Goal: Task Accomplishment & Management: Manage account settings

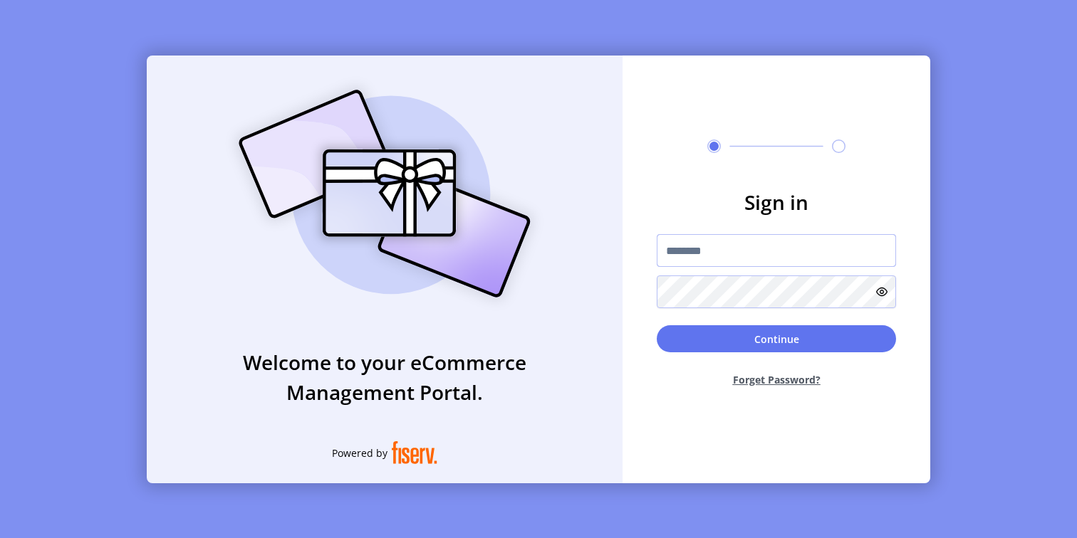
click at [689, 253] on input "text" at bounding box center [775, 250] width 239 height 33
type input "**********"
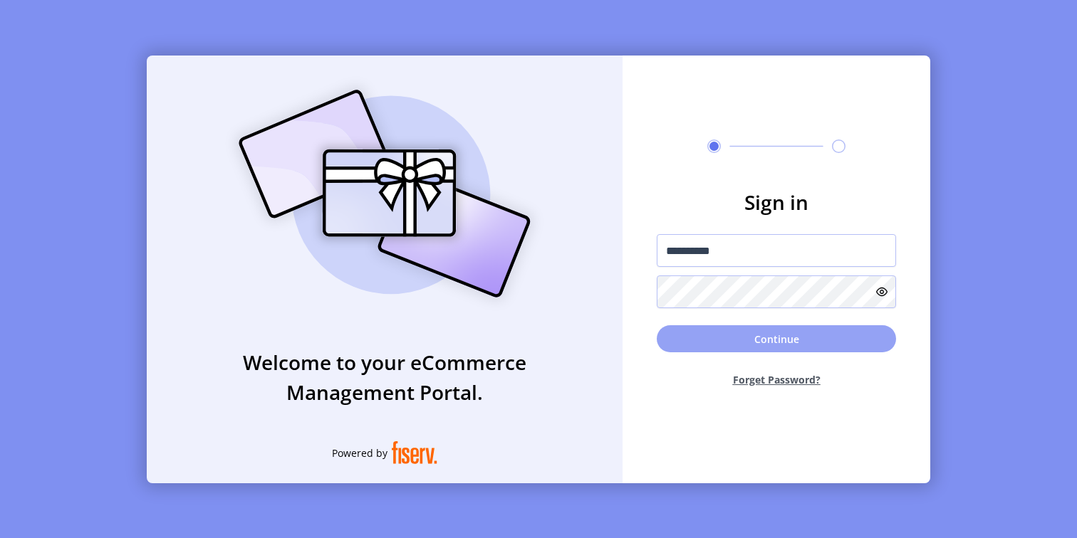
click at [667, 345] on button "Continue" at bounding box center [775, 338] width 239 height 27
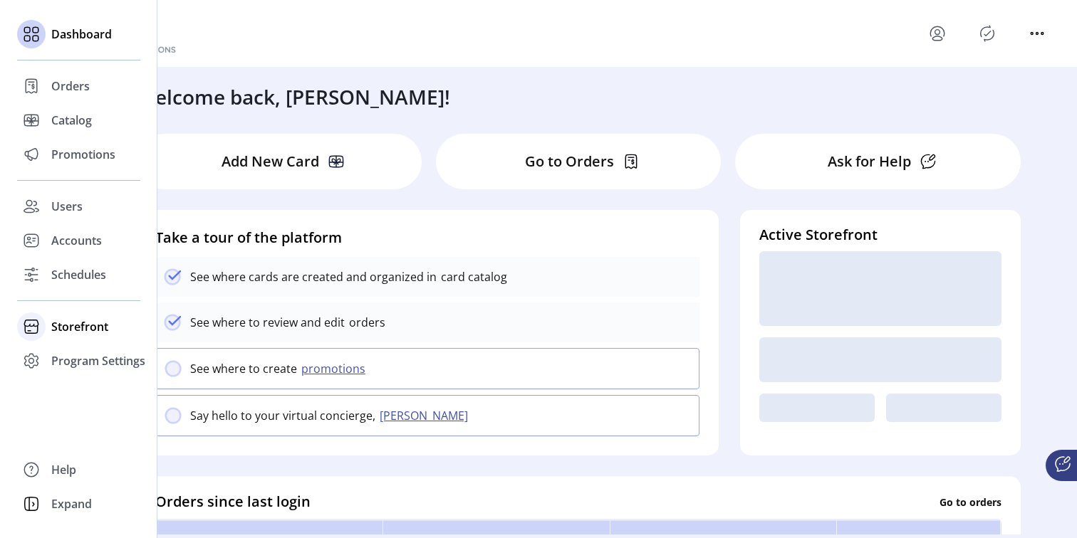
click at [67, 322] on span "Storefront" at bounding box center [79, 326] width 57 height 17
click at [64, 382] on span "Styling" at bounding box center [69, 378] width 36 height 17
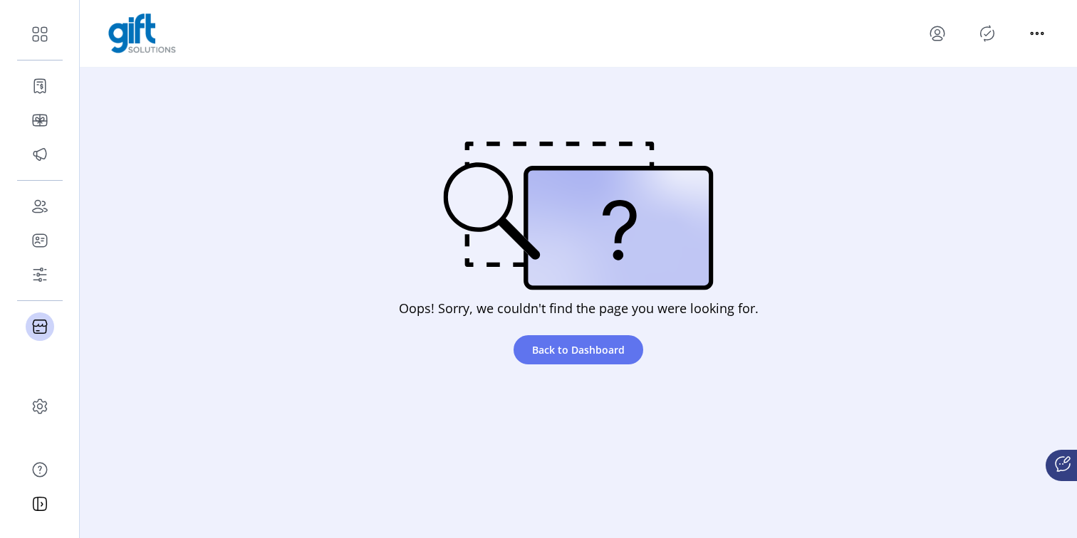
click at [929, 40] on icon "menu" at bounding box center [937, 33] width 23 height 23
click at [977, 98] on link "Sign Out" at bounding box center [988, 89] width 124 height 23
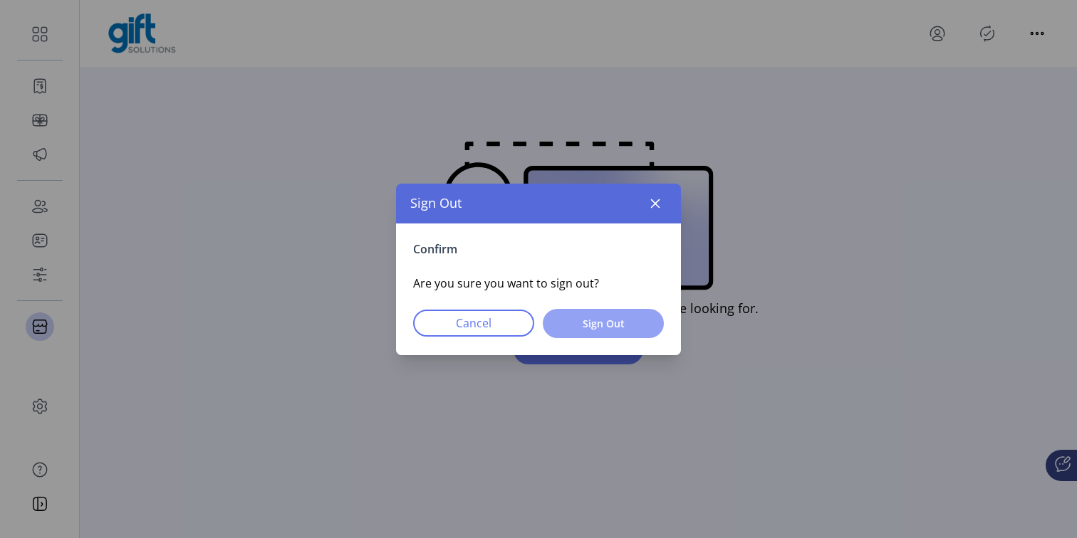
click at [612, 328] on span "Sign Out" at bounding box center [603, 323] width 84 height 15
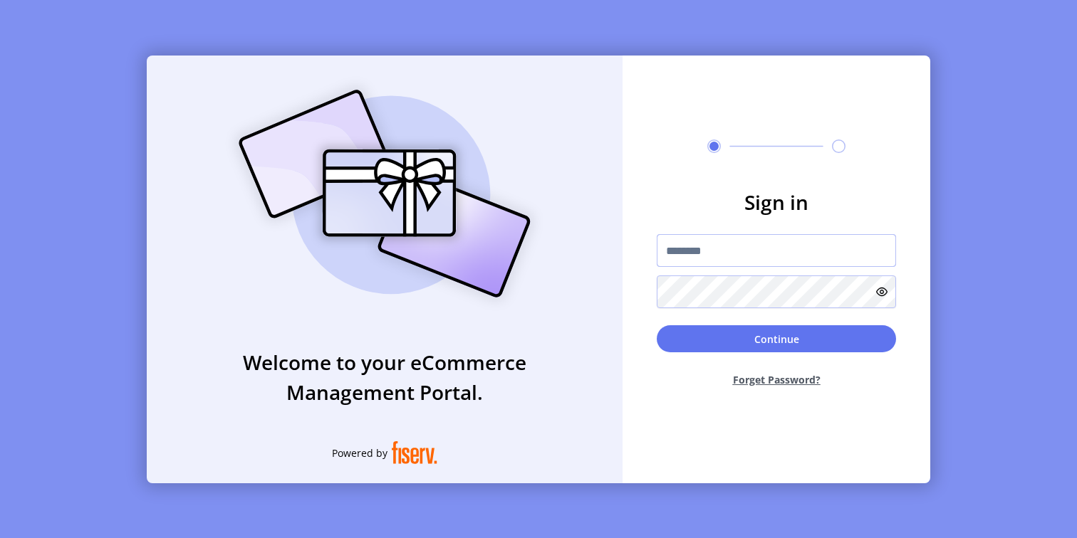
click at [769, 254] on input "text" at bounding box center [775, 250] width 239 height 33
click at [683, 240] on input "text" at bounding box center [775, 250] width 239 height 33
type input "**********"
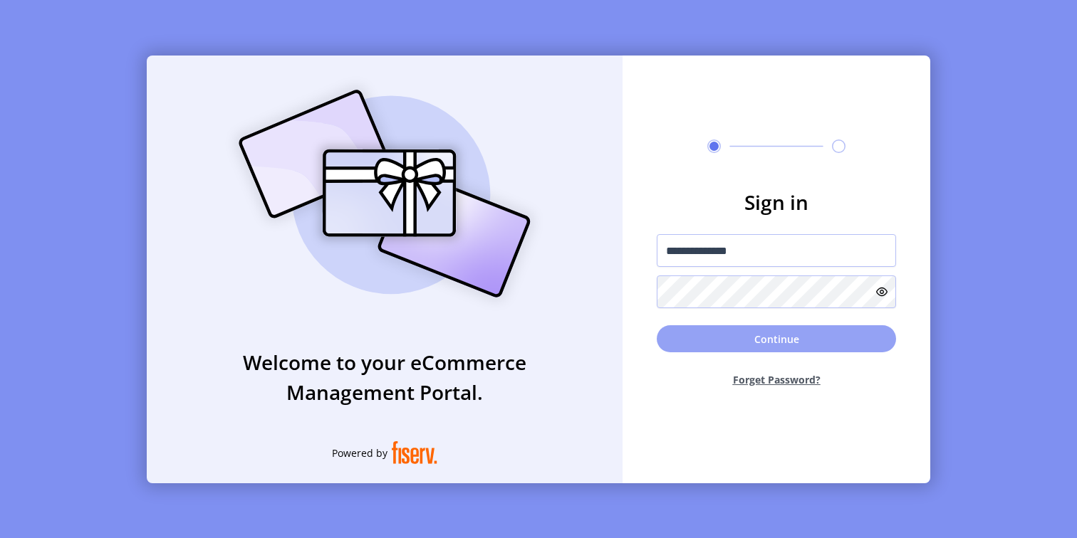
click at [705, 333] on button "Continue" at bounding box center [775, 338] width 239 height 27
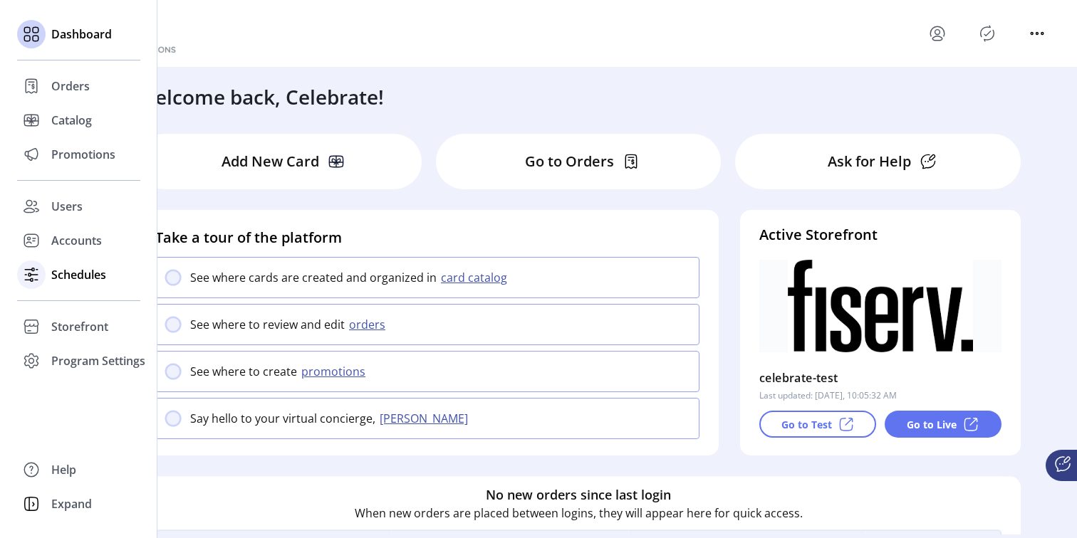
click at [64, 278] on span "Schedules" at bounding box center [78, 274] width 55 height 17
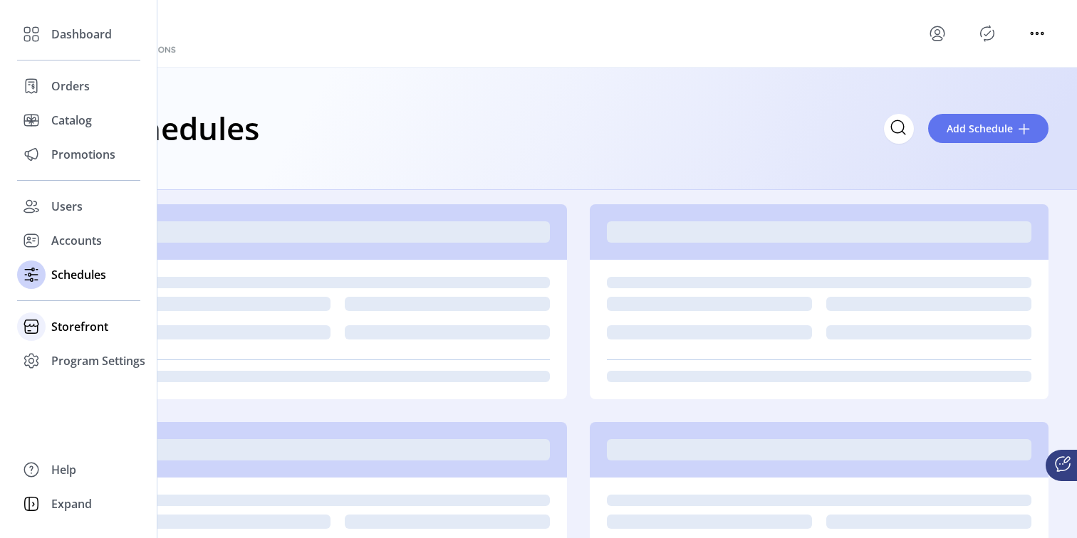
click at [61, 321] on span "Storefront" at bounding box center [79, 326] width 57 height 17
click at [70, 381] on span "Styling" at bounding box center [69, 378] width 36 height 17
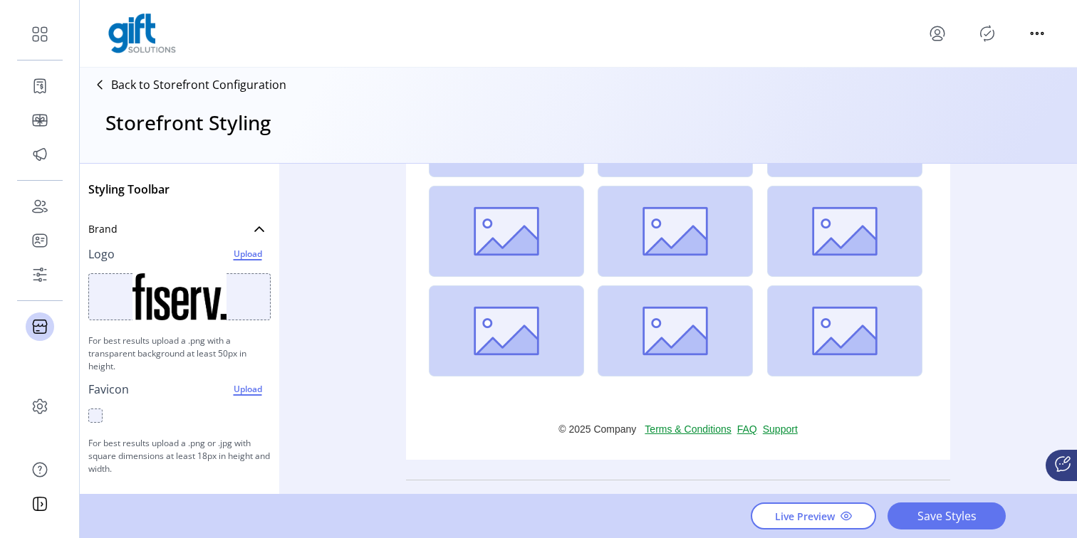
scroll to position [509, 0]
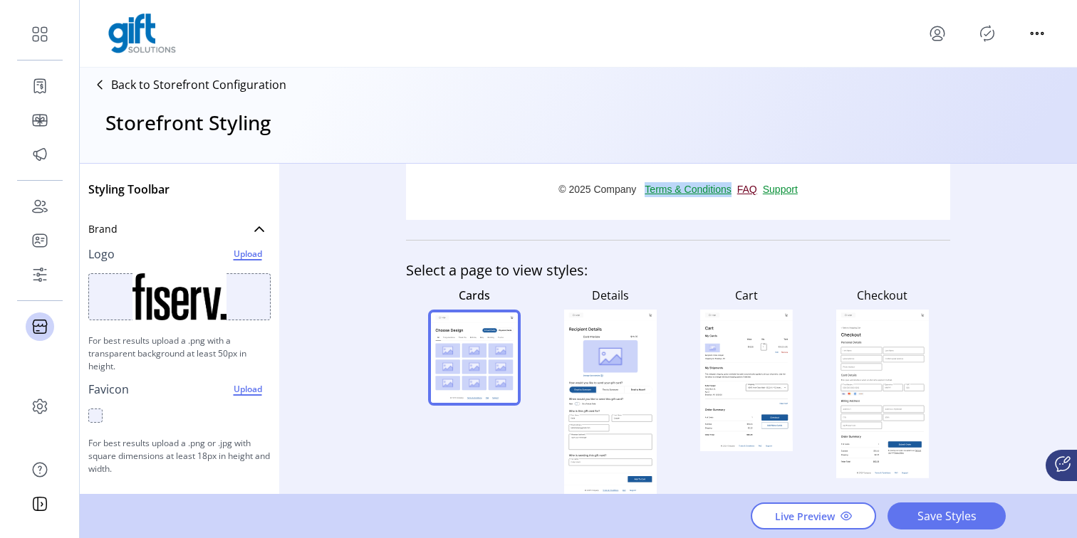
click at [745, 188] on link "FAQ" at bounding box center [750, 189] width 26 height 15
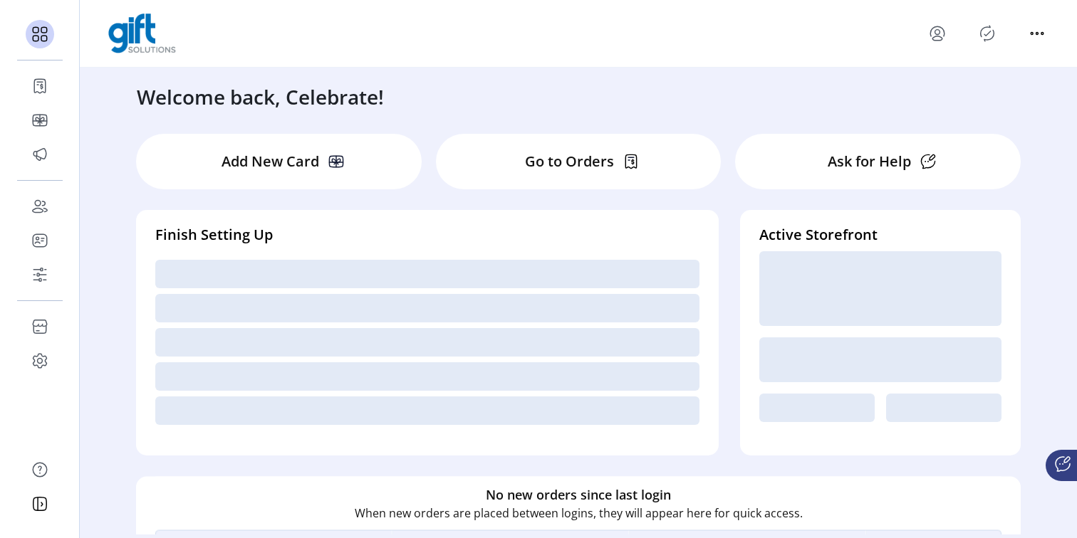
scroll to position [1, 0]
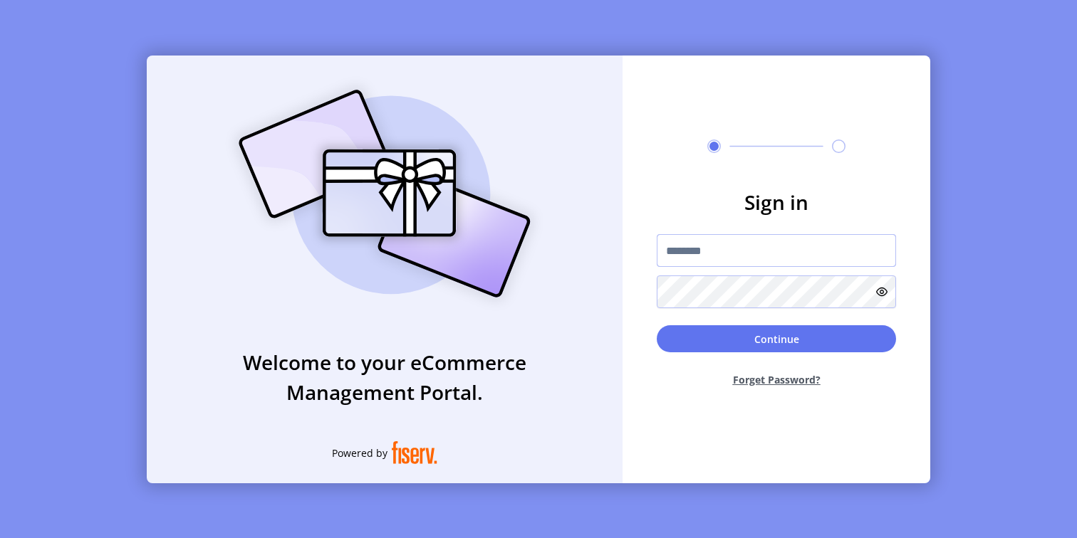
click at [772, 251] on input "text" at bounding box center [775, 250] width 239 height 33
click at [693, 249] on input "text" at bounding box center [775, 250] width 239 height 33
click at [700, 243] on input "text" at bounding box center [775, 250] width 239 height 33
type input "**********"
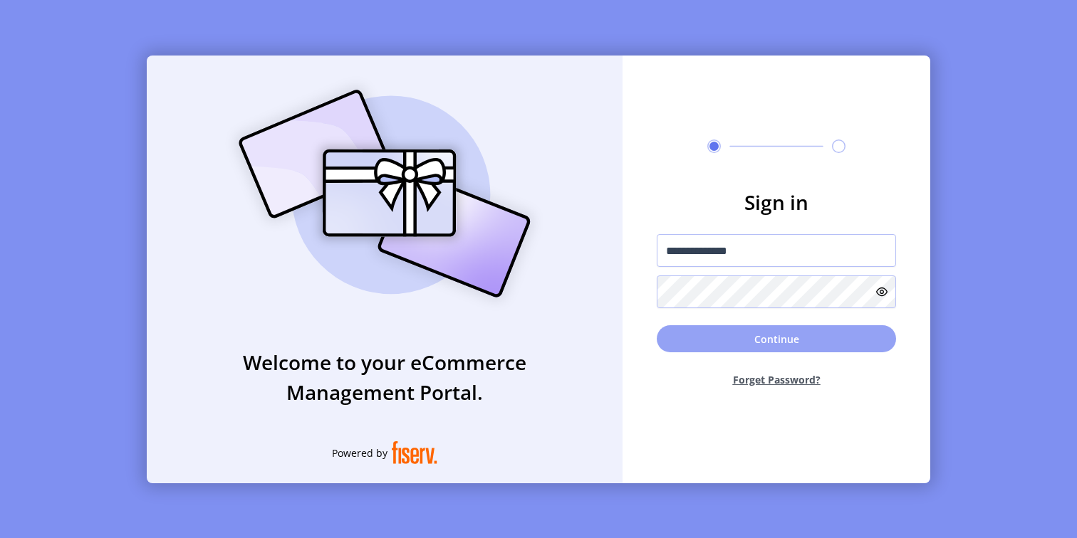
click at [694, 346] on button "Continue" at bounding box center [775, 338] width 239 height 27
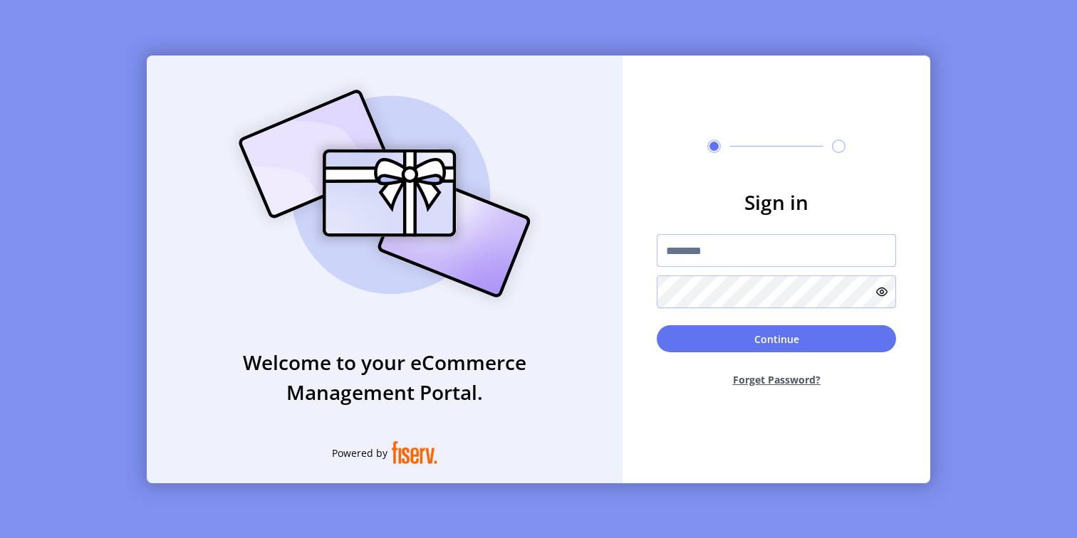
click at [764, 252] on input "text" at bounding box center [775, 250] width 239 height 33
type input "*"
type input "**********"
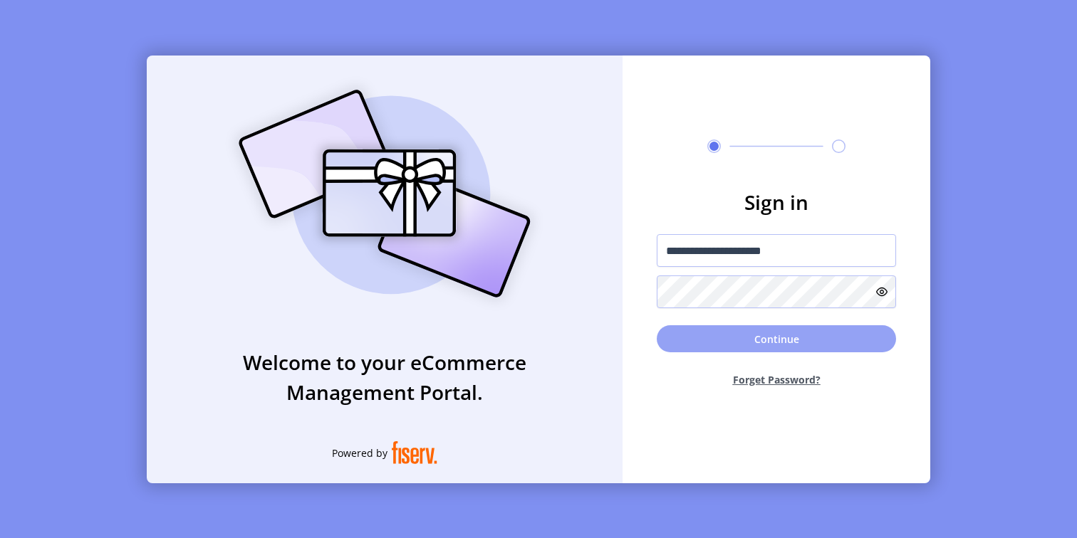
click at [807, 331] on button "Continue" at bounding box center [775, 338] width 239 height 27
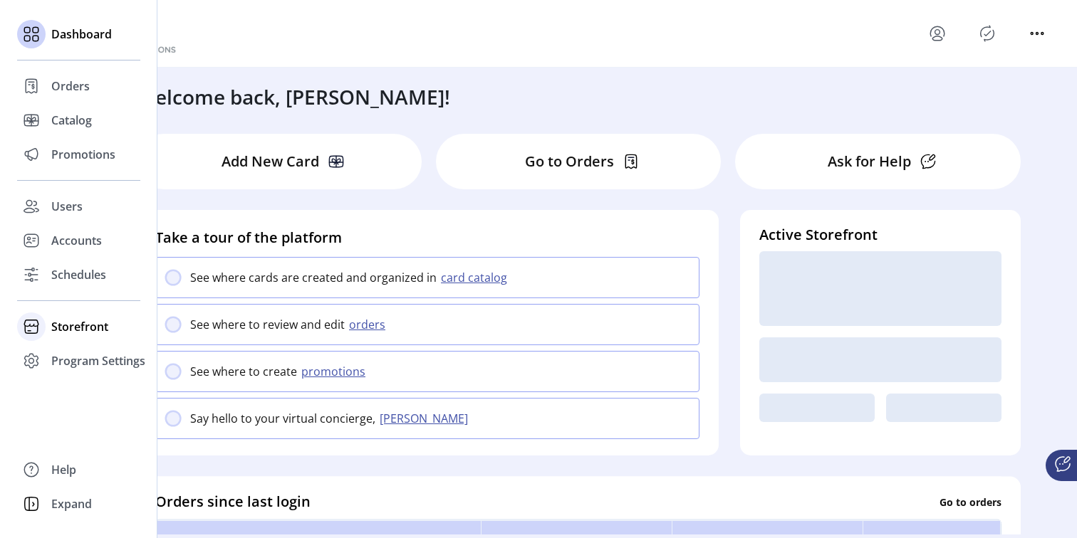
click at [68, 325] on span "Storefront" at bounding box center [79, 326] width 57 height 17
click at [73, 377] on span "Styling" at bounding box center [69, 378] width 36 height 17
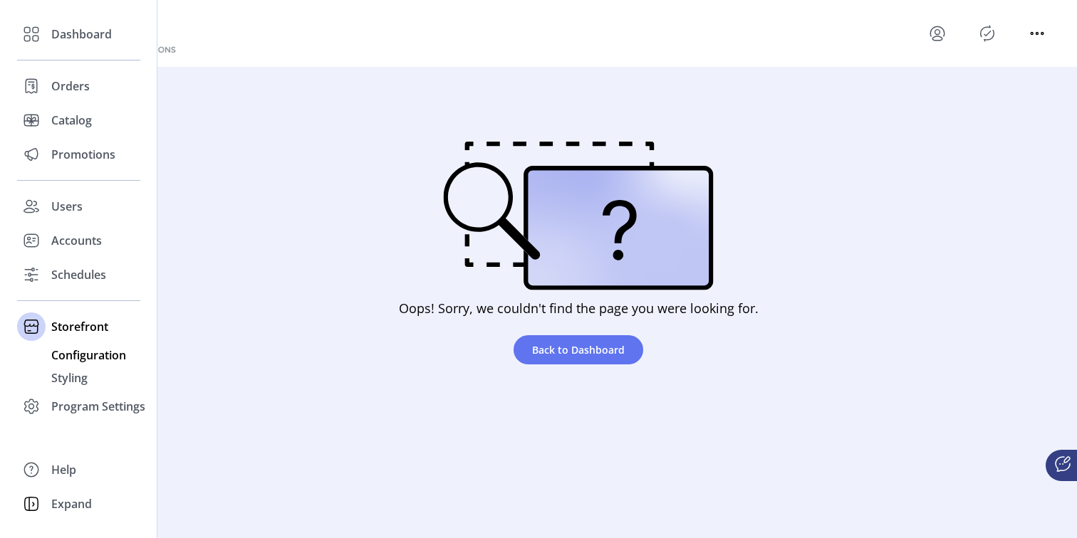
click at [79, 359] on span "Configuration" at bounding box center [88, 355] width 75 height 17
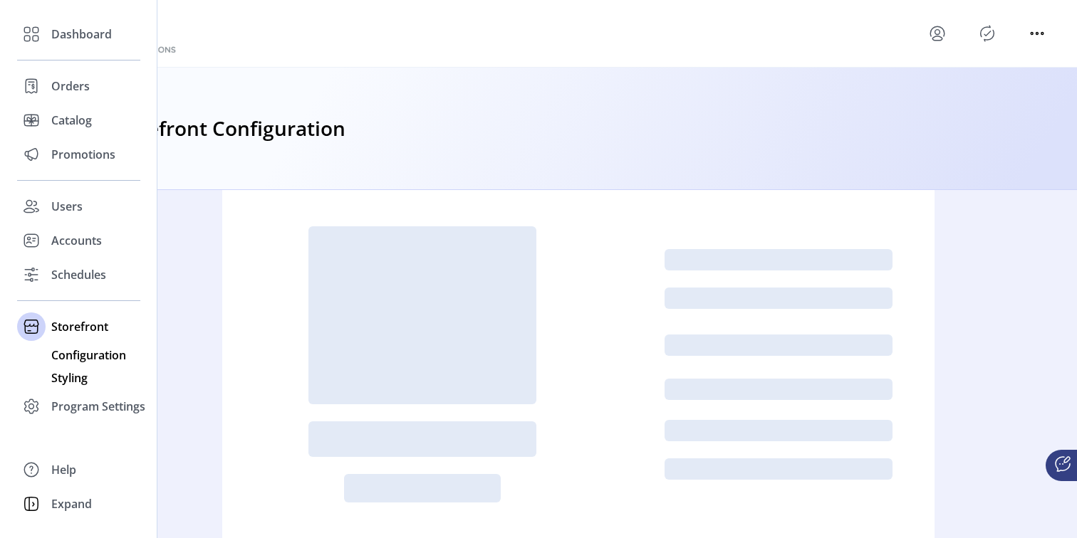
click at [70, 384] on span "Styling" at bounding box center [69, 378] width 36 height 17
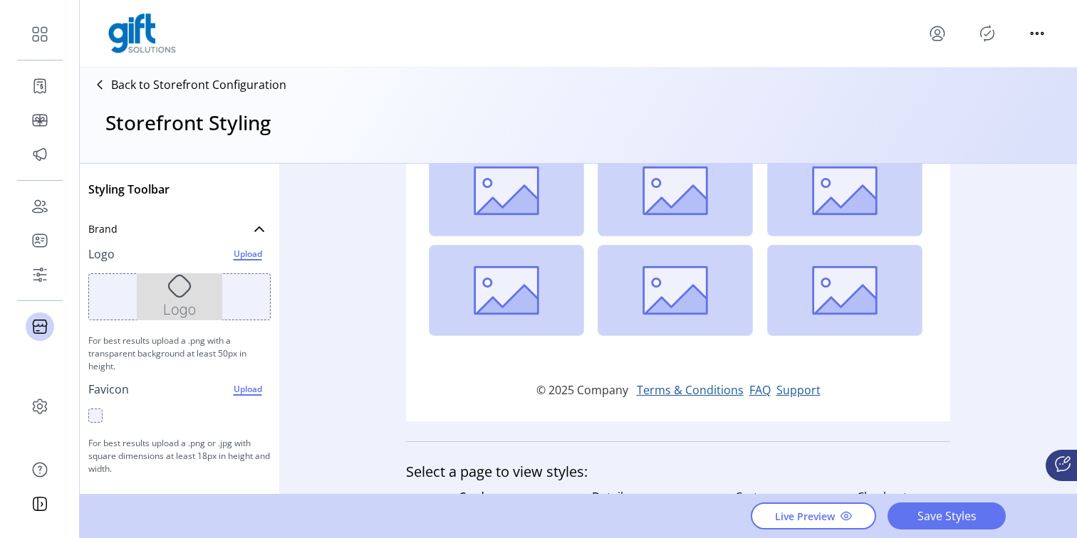
scroll to position [510, 0]
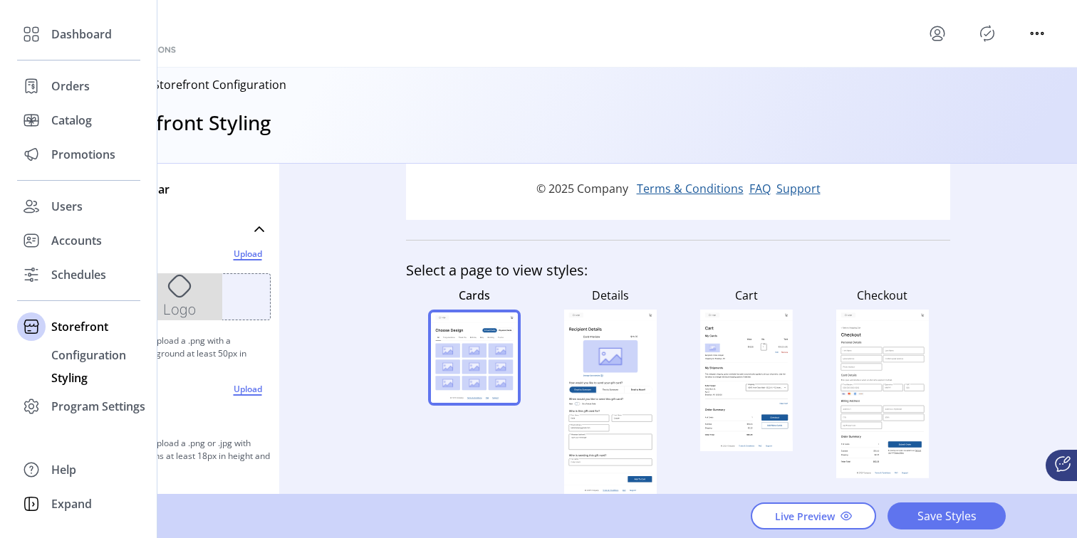
click at [75, 377] on span "Styling" at bounding box center [69, 378] width 36 height 17
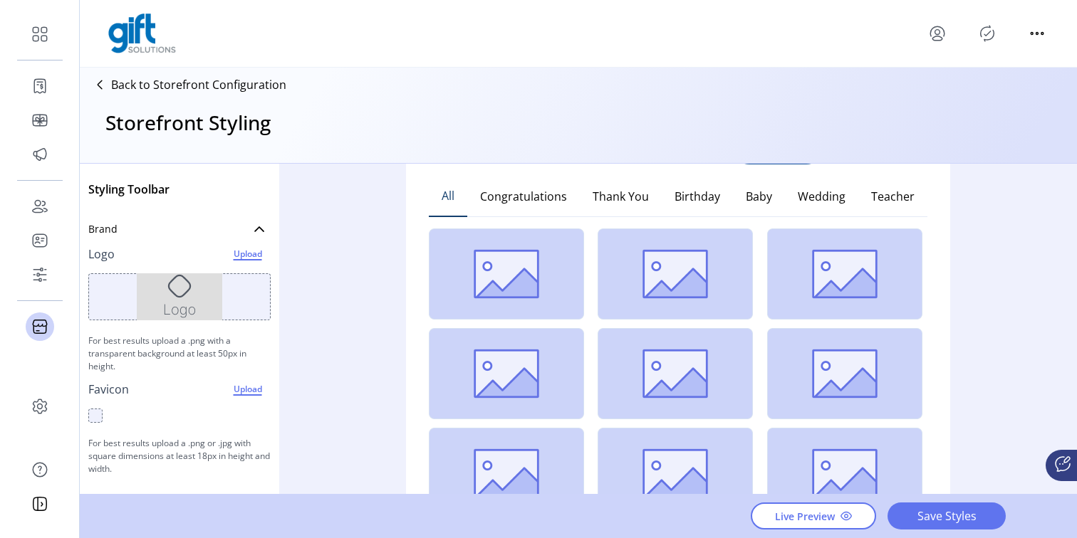
scroll to position [0, 0]
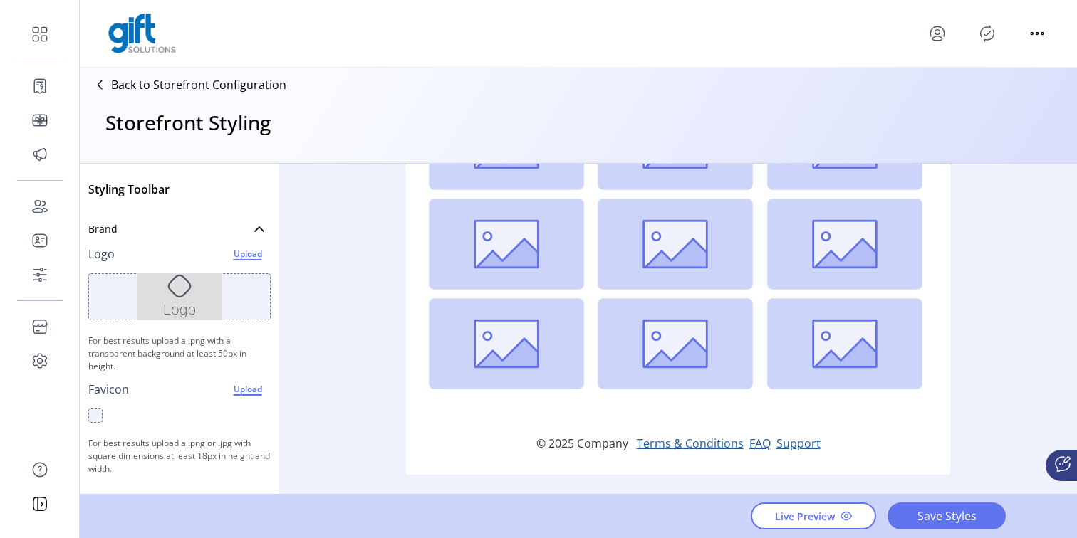
scroll to position [510, 0]
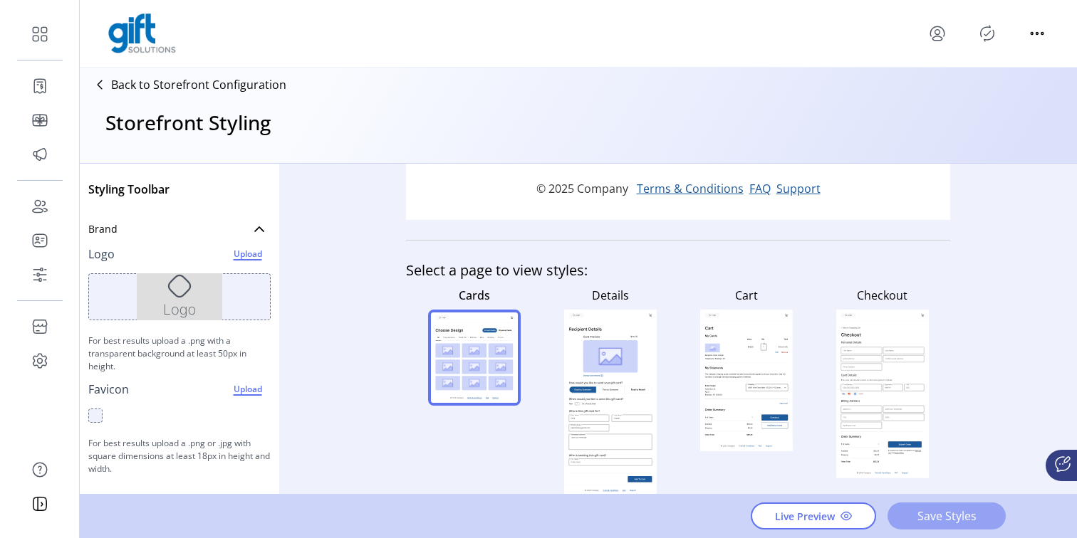
click at [921, 518] on span "Save Styles" at bounding box center [946, 516] width 81 height 17
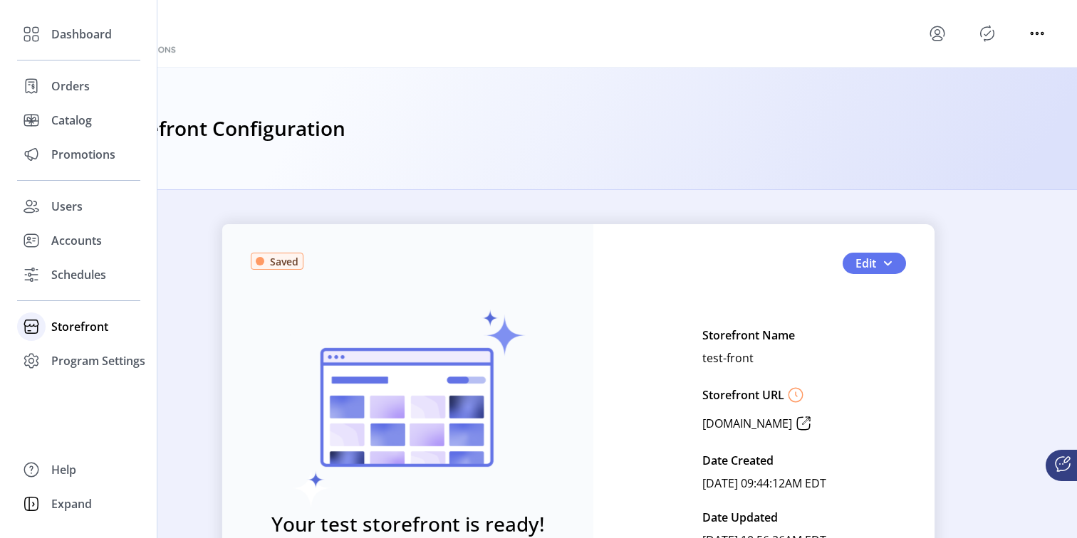
click at [92, 329] on span "Storefront" at bounding box center [79, 326] width 57 height 17
click at [88, 352] on span "Configuration" at bounding box center [88, 355] width 75 height 17
click at [83, 356] on span "Configuration" at bounding box center [88, 355] width 75 height 17
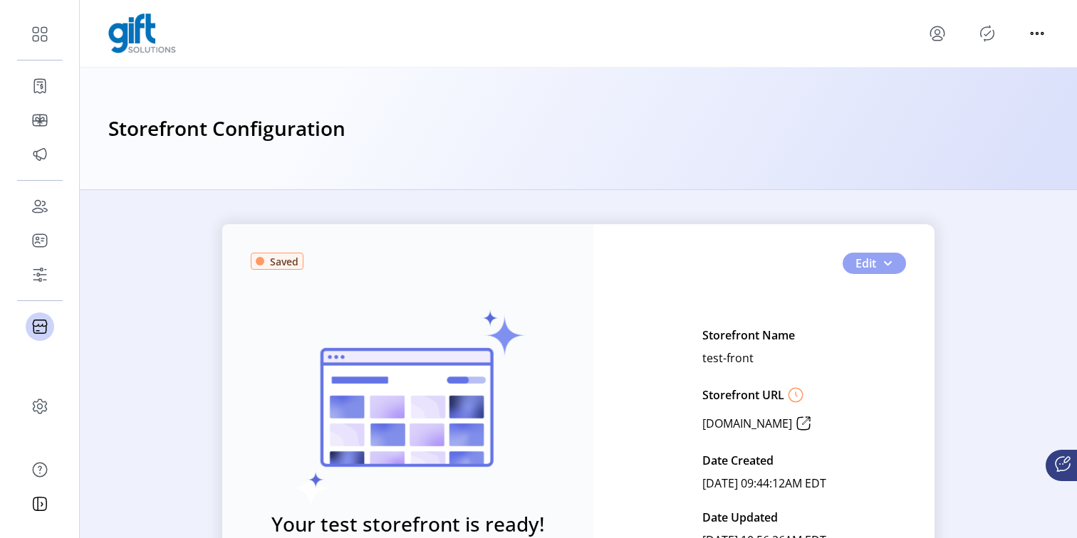
click at [881, 268] on span "button" at bounding box center [886, 263] width 11 height 11
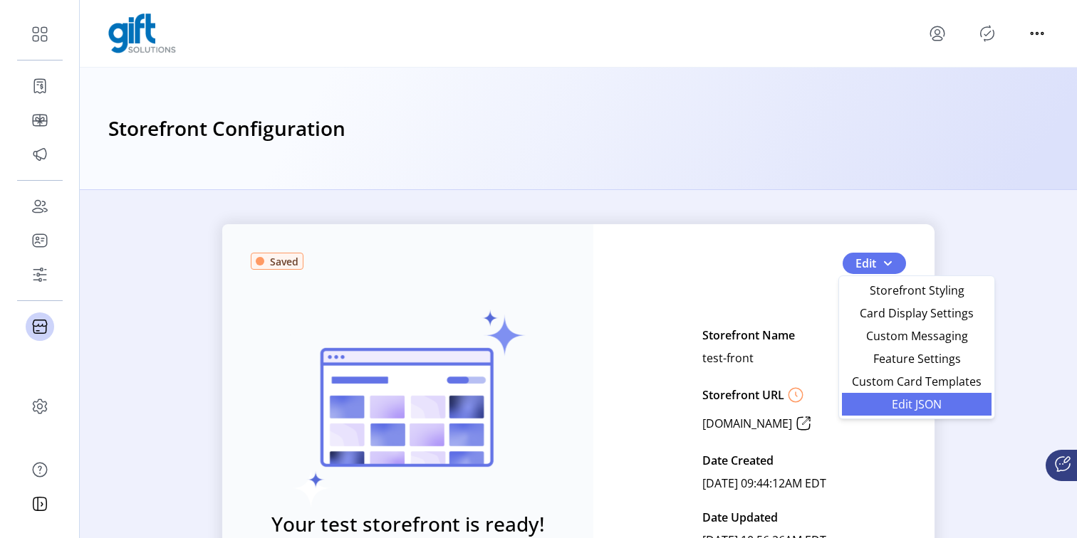
click at [911, 404] on span "Edit JSON" at bounding box center [916, 404] width 132 height 11
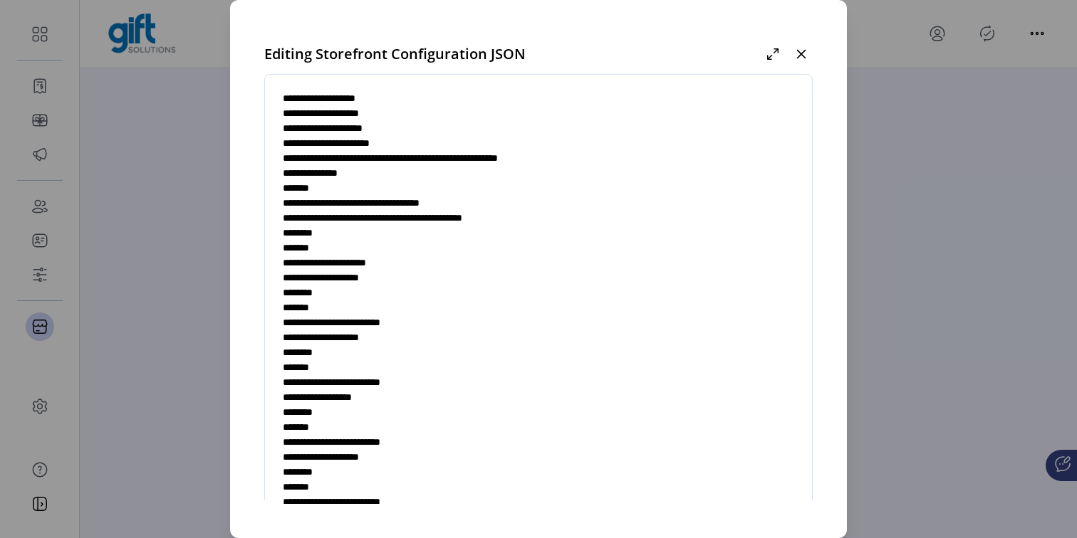
scroll to position [95, 0]
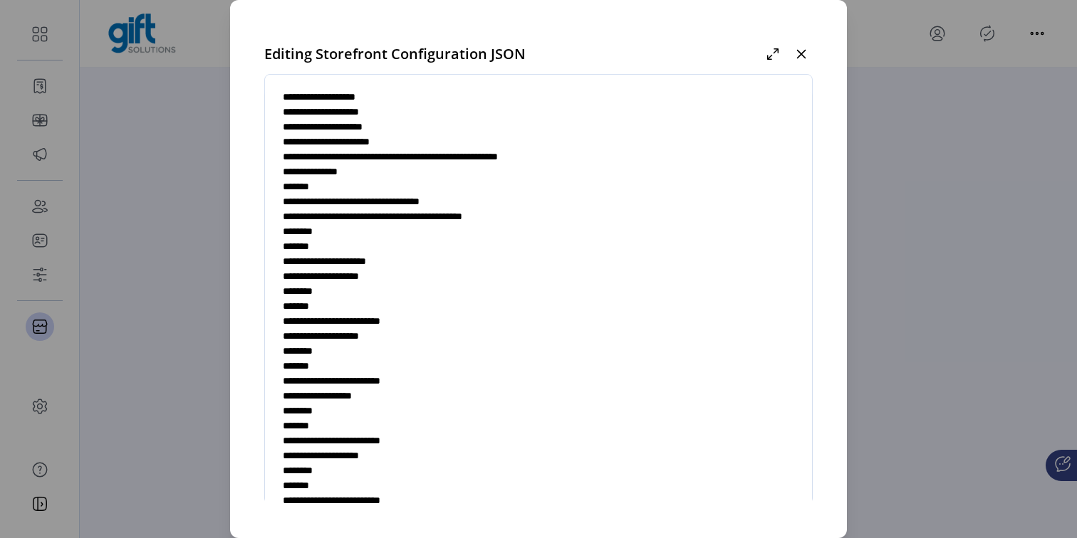
click at [302, 173] on textarea at bounding box center [538, 302] width 547 height 420
click at [405, 178] on textarea at bounding box center [538, 302] width 547 height 420
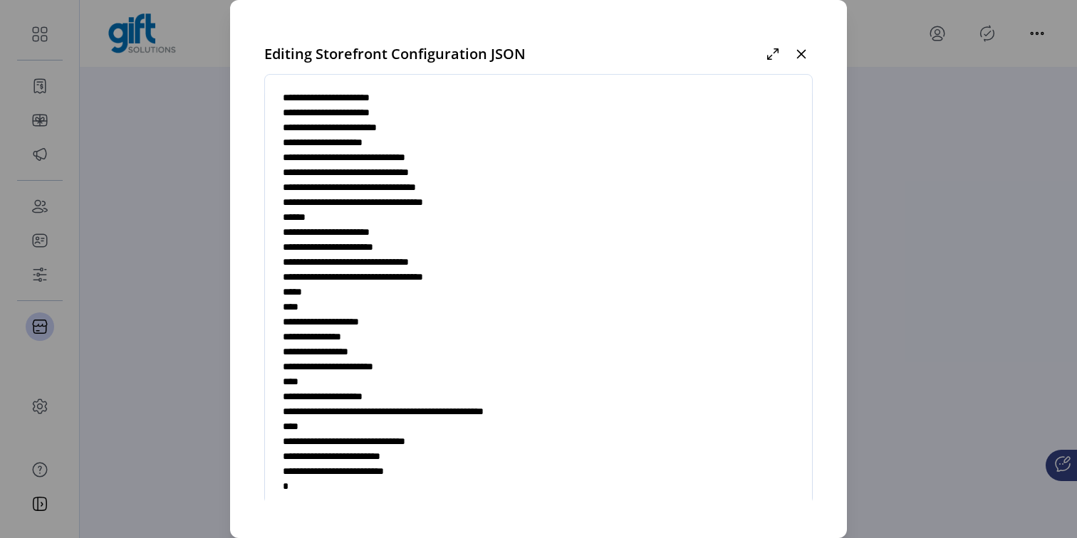
scroll to position [78, 0]
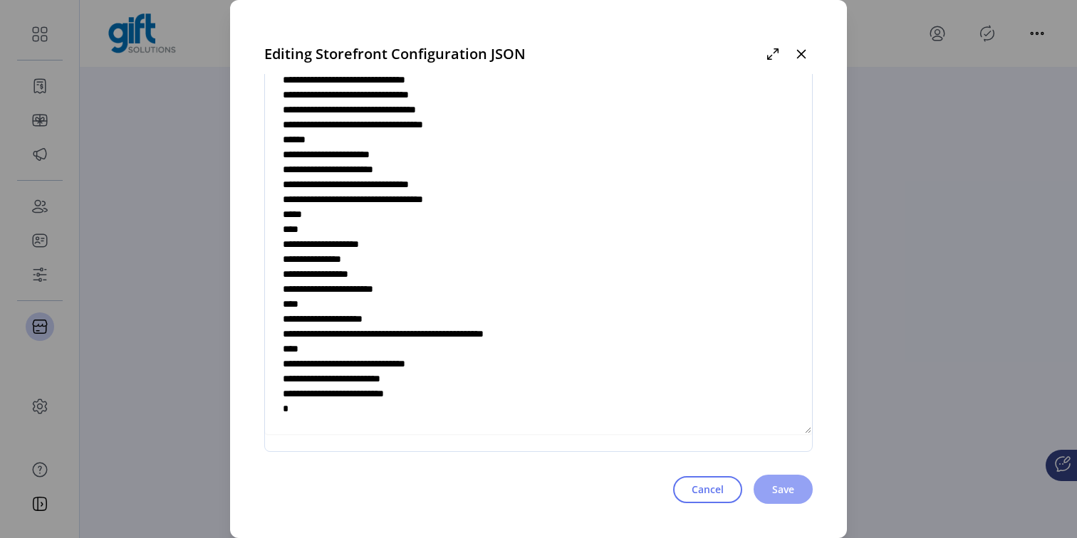
click at [794, 487] on button "Save" at bounding box center [782, 489] width 59 height 29
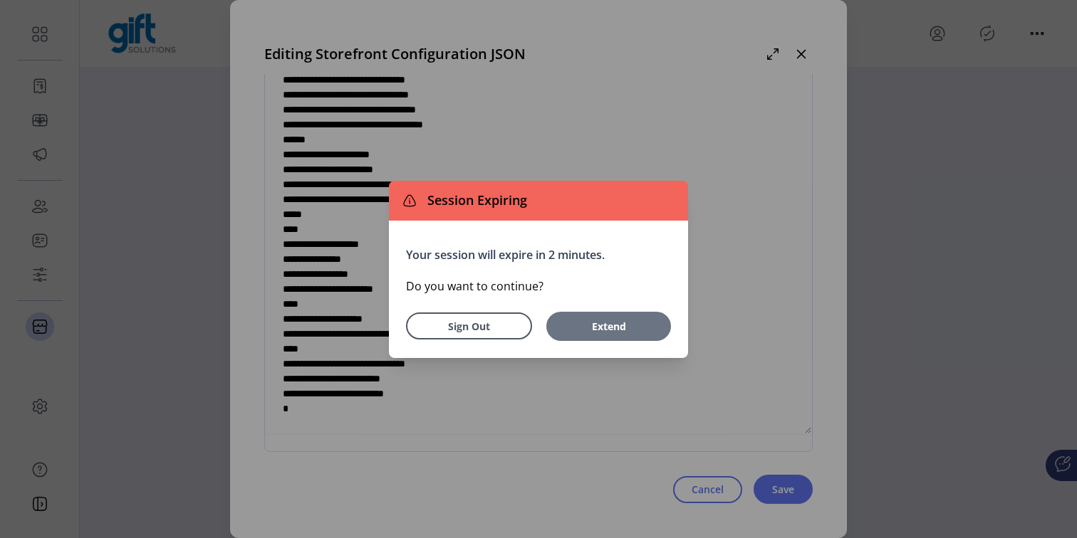
click at [590, 331] on span "Extend" at bounding box center [608, 326] width 110 height 15
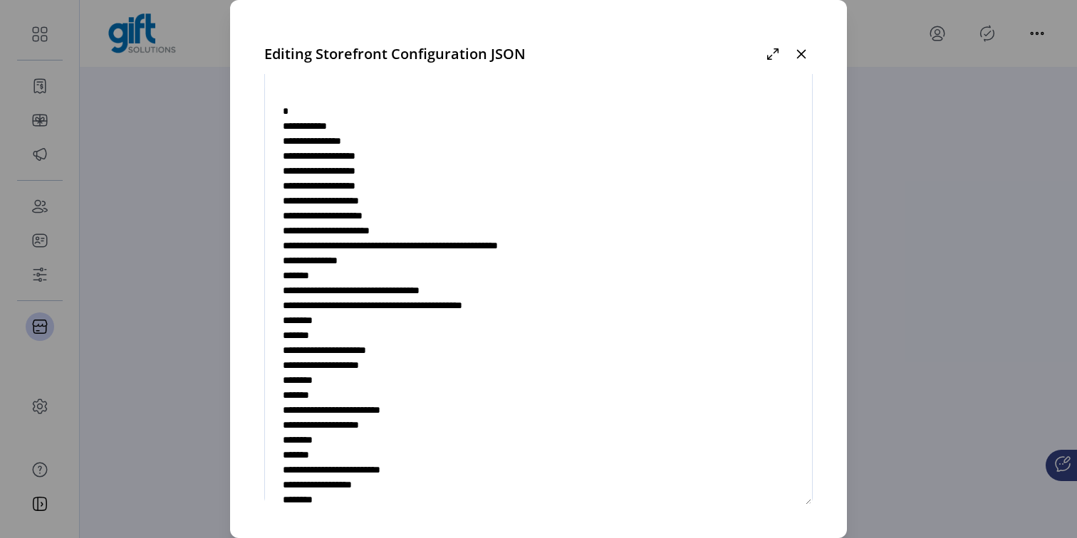
scroll to position [0, 0]
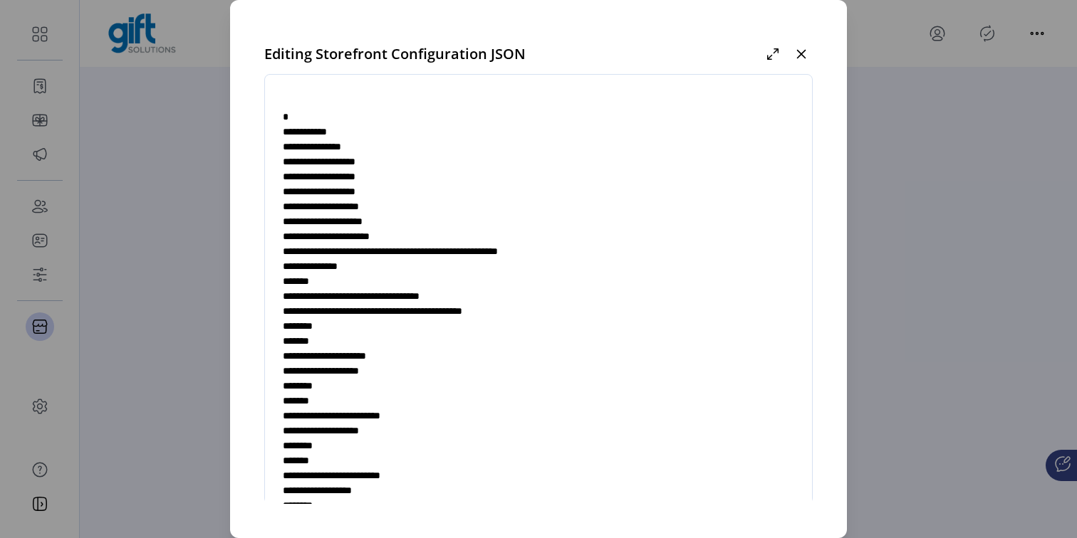
click at [382, 130] on textarea at bounding box center [538, 302] width 547 height 420
click at [302, 266] on textarea at bounding box center [538, 302] width 547 height 420
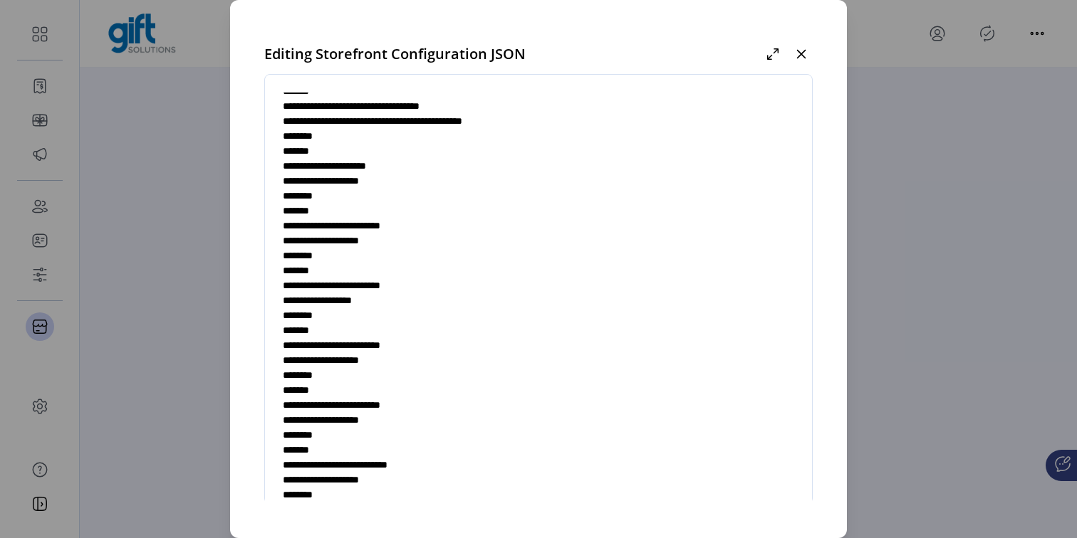
scroll to position [138, 0]
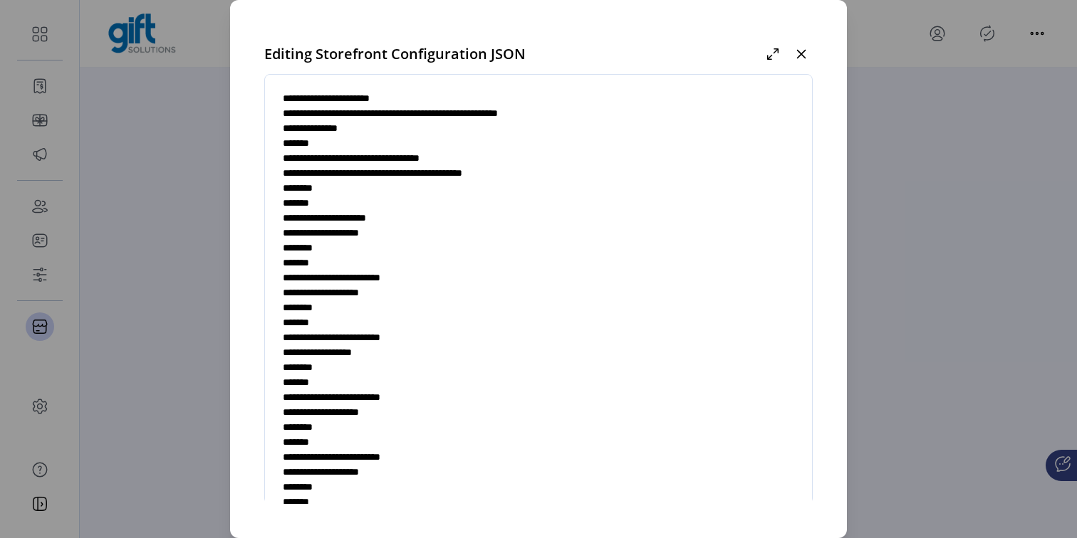
click at [404, 126] on textarea at bounding box center [538, 302] width 547 height 420
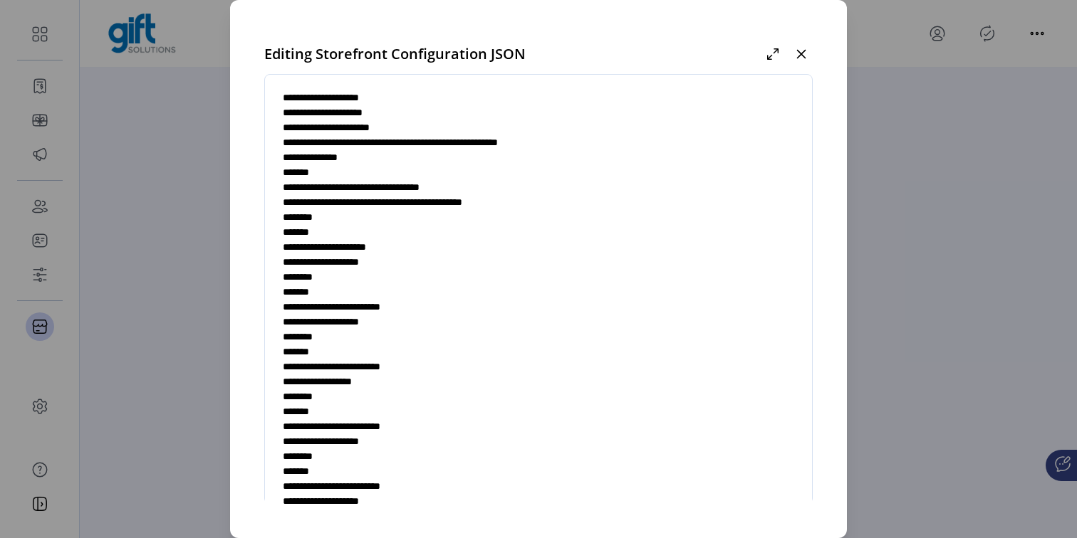
scroll to position [106, 0]
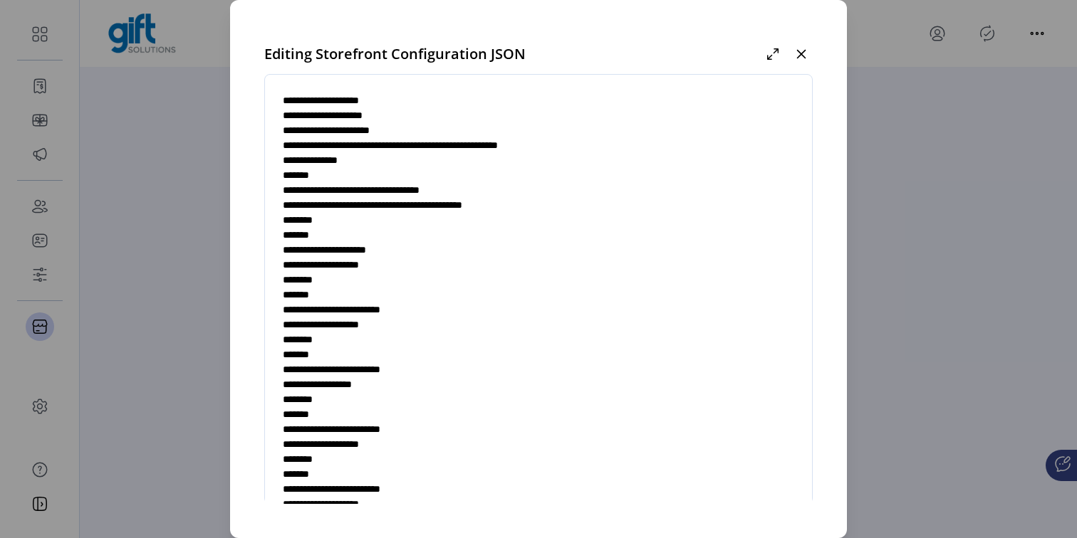
click at [303, 159] on textarea at bounding box center [538, 302] width 547 height 420
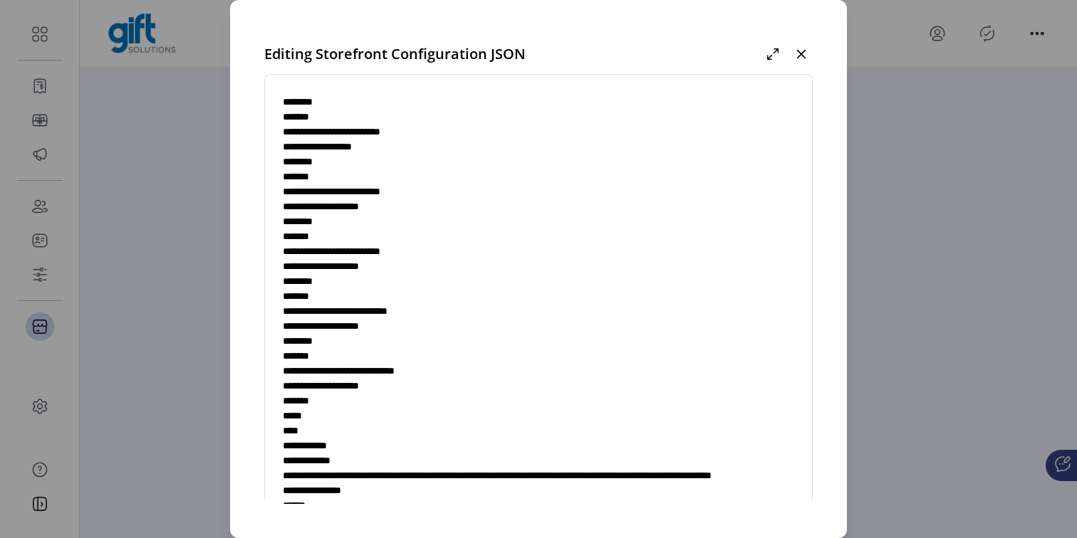
scroll to position [353, 0]
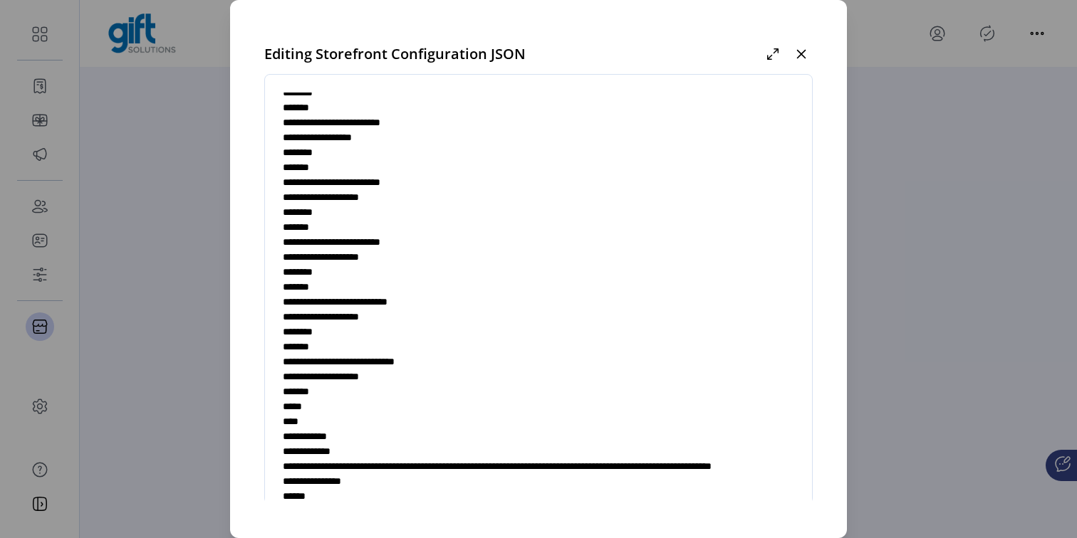
click at [349, 407] on textarea at bounding box center [538, 302] width 547 height 420
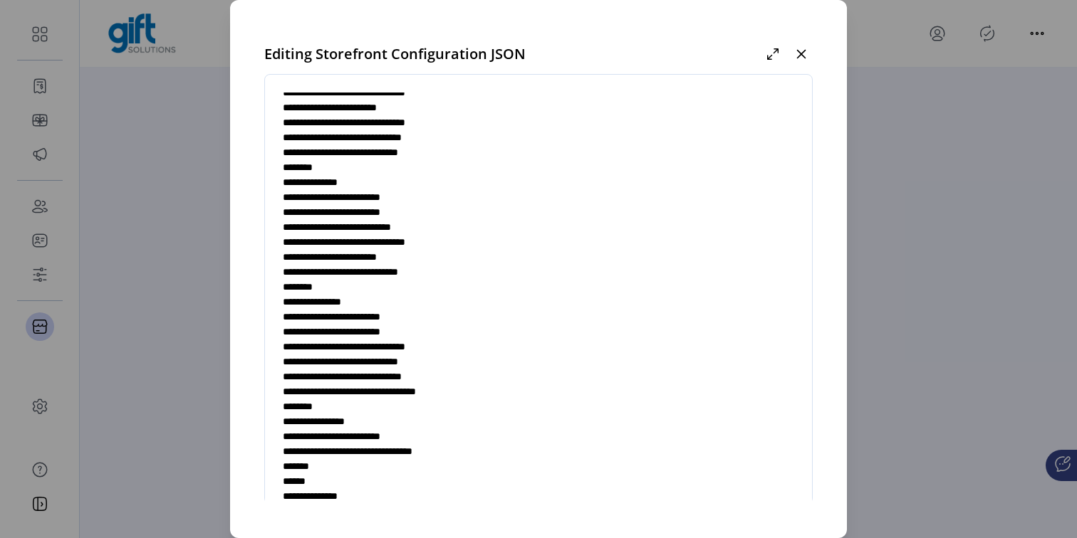
scroll to position [0, 0]
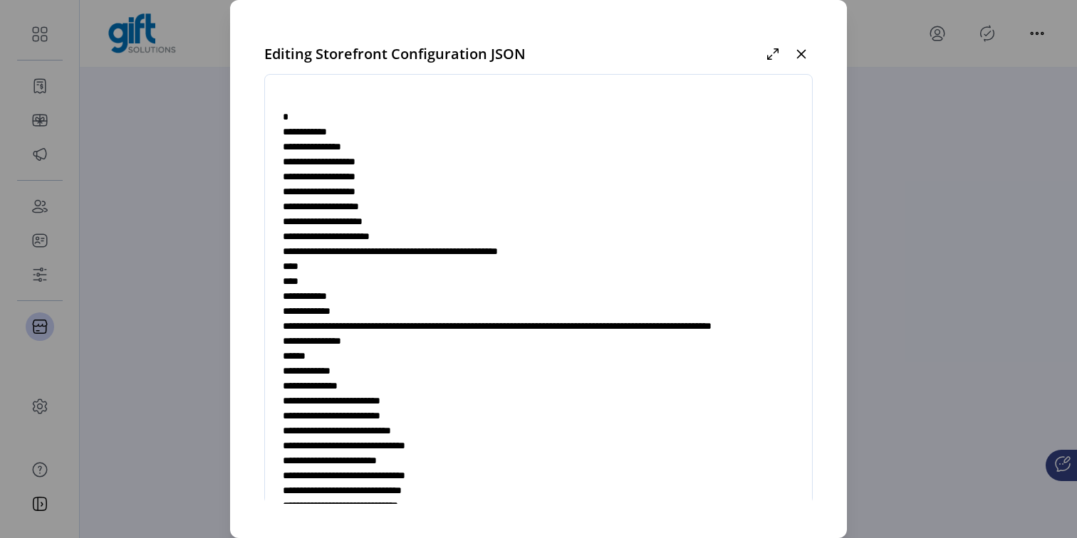
click at [650, 251] on textarea at bounding box center [538, 302] width 547 height 420
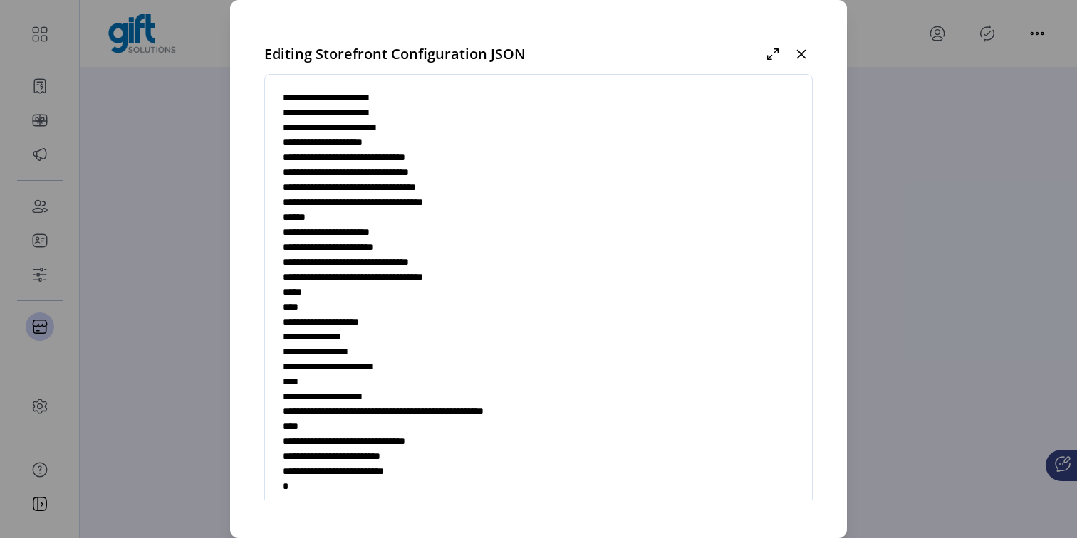
scroll to position [78, 0]
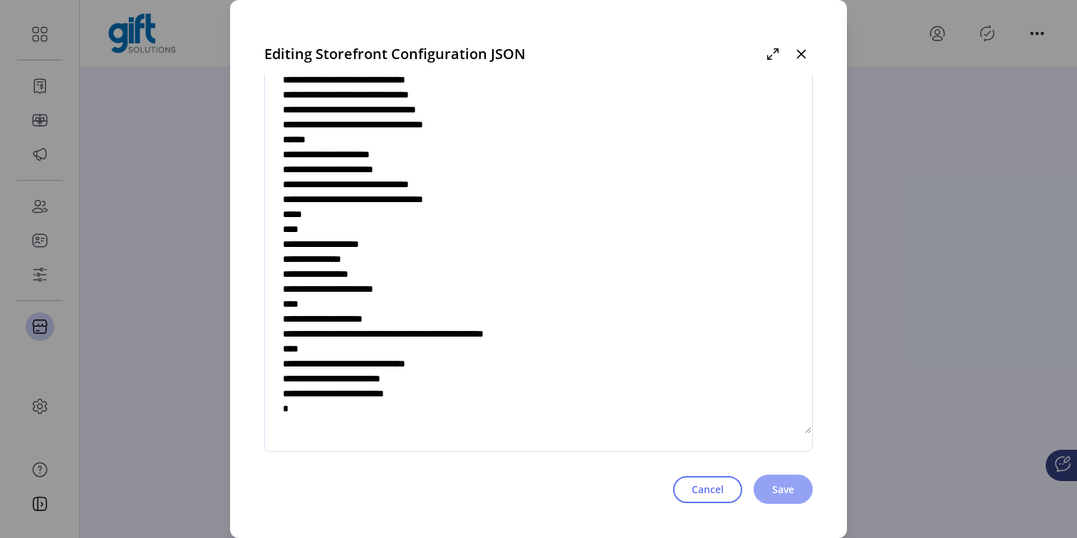
type textarea "**********"
click at [765, 493] on button "Save" at bounding box center [782, 489] width 59 height 29
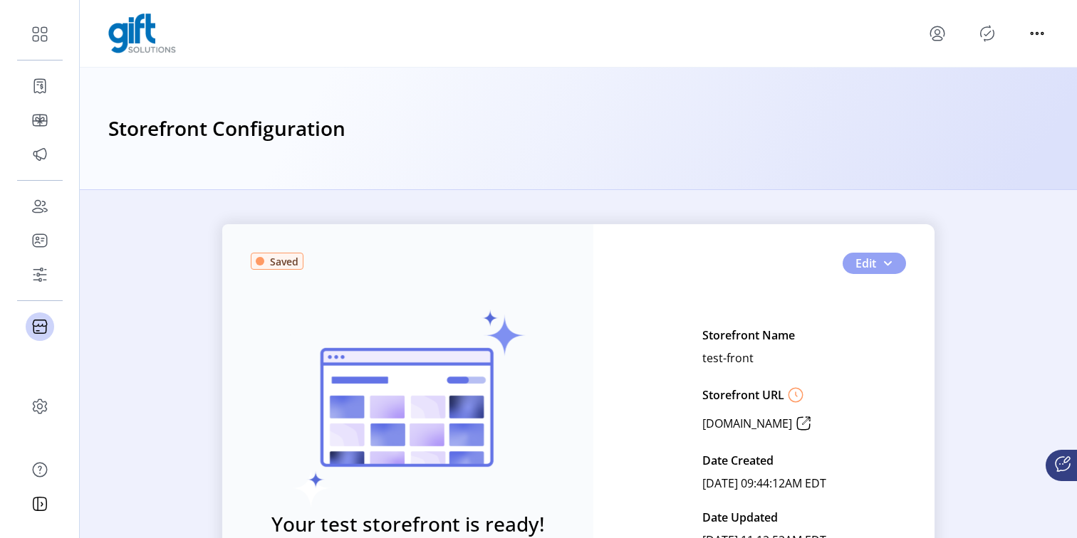
click at [882, 264] on span "button" at bounding box center [886, 263] width 11 height 11
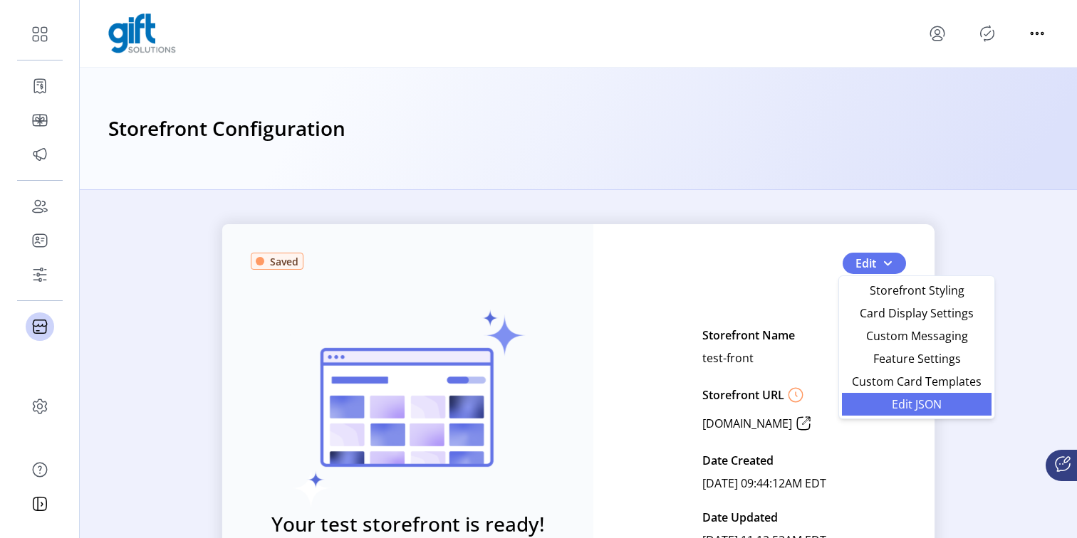
click at [891, 404] on span "Edit JSON" at bounding box center [916, 404] width 132 height 11
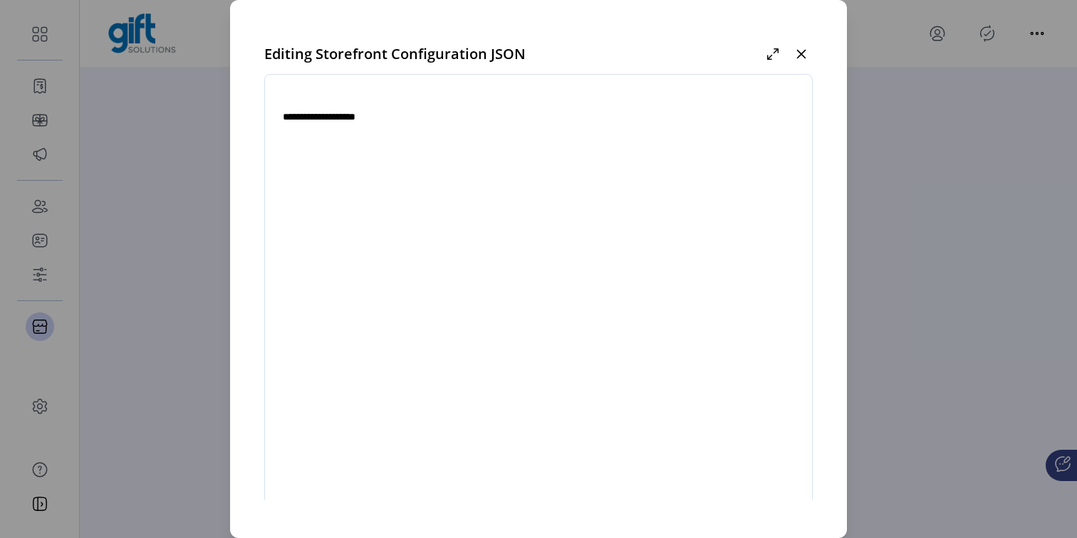
type textarea "**********"
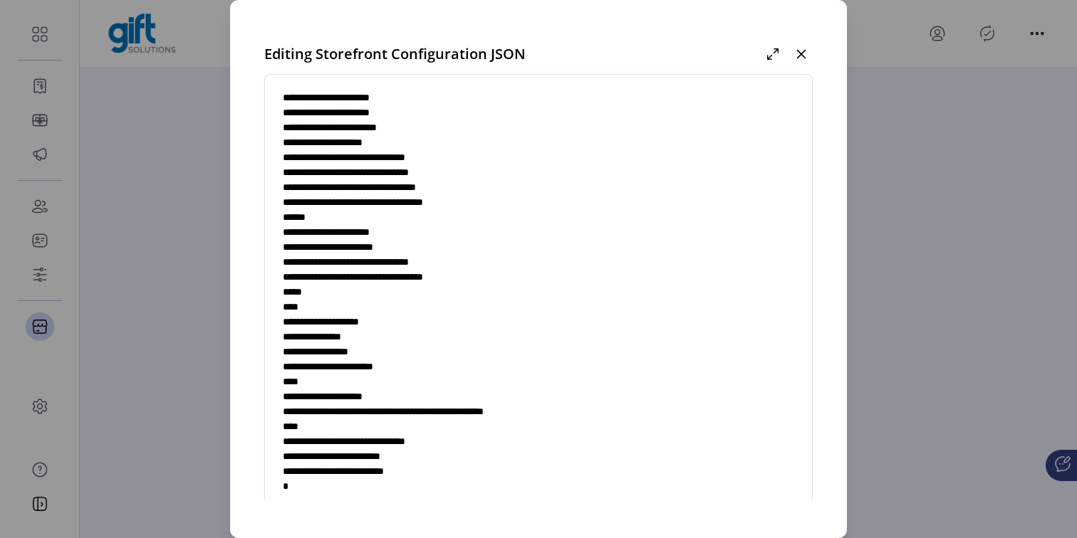
scroll to position [78, 0]
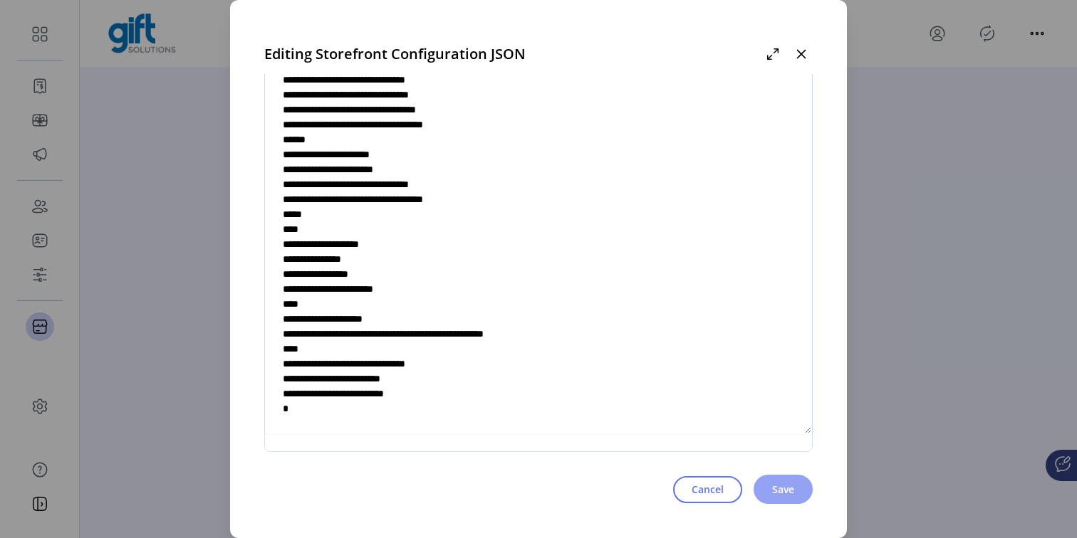
click at [775, 490] on span "Save" at bounding box center [783, 489] width 22 height 15
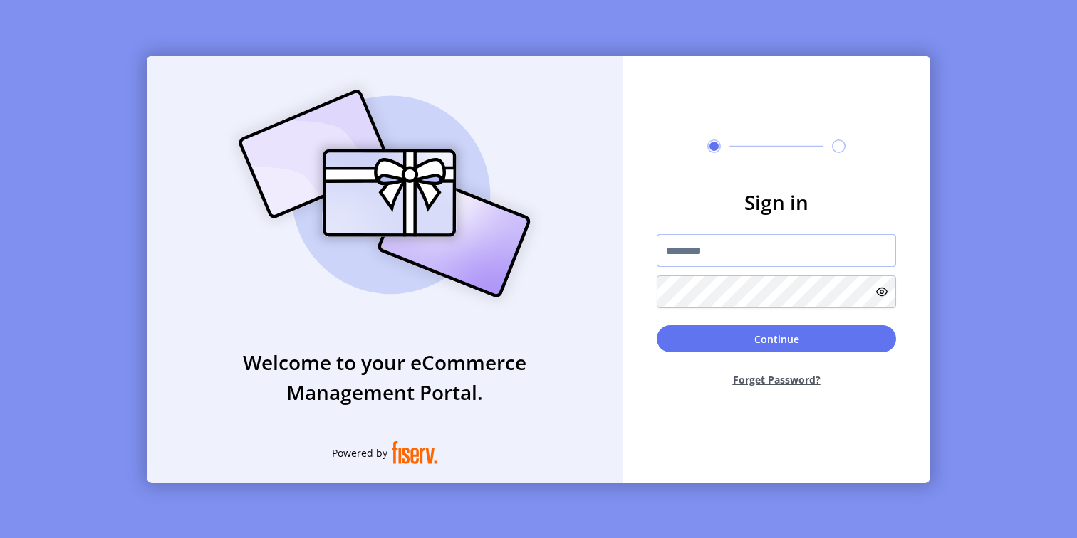
click at [711, 246] on input "text" at bounding box center [775, 250] width 239 height 33
type input "**********"
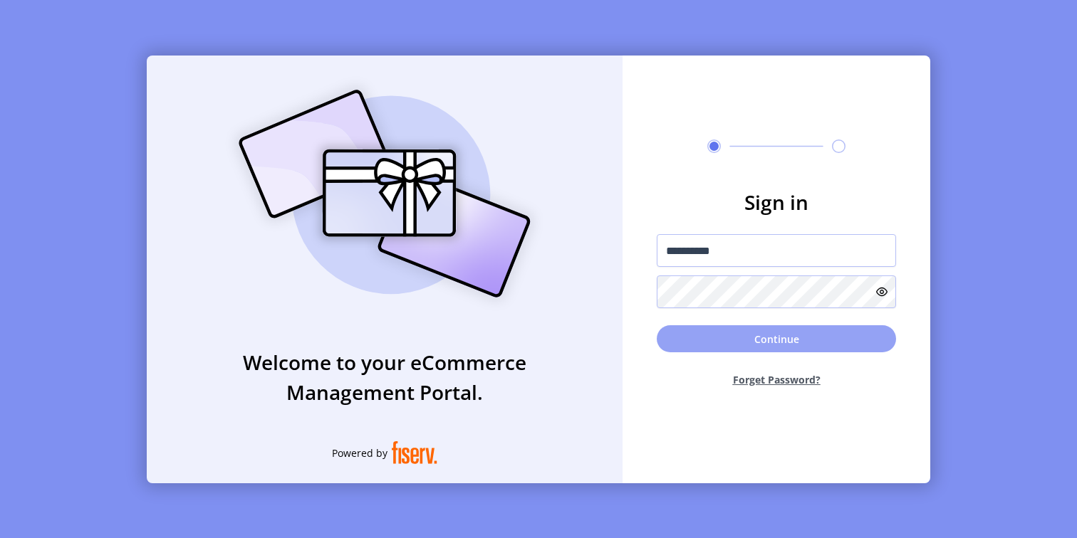
click at [691, 338] on button "Continue" at bounding box center [775, 338] width 239 height 27
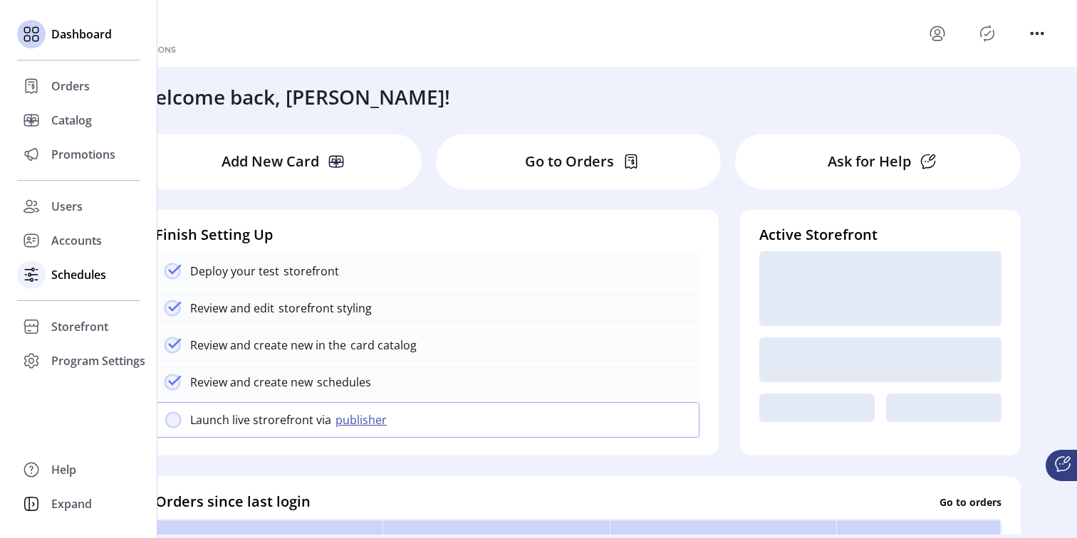
click at [78, 278] on span "Schedules" at bounding box center [78, 274] width 55 height 17
click at [70, 325] on span "Storefront" at bounding box center [79, 326] width 57 height 17
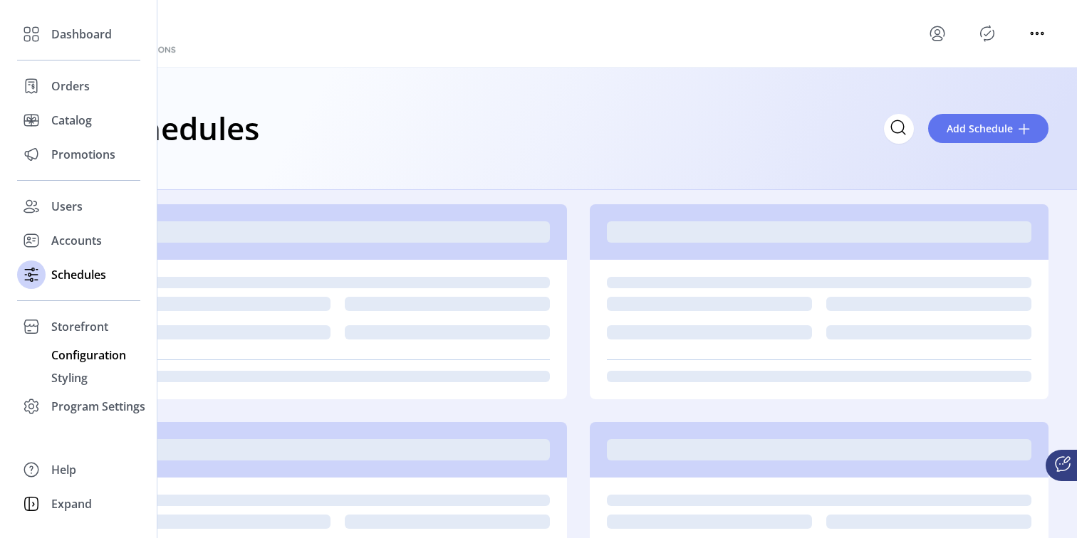
click at [83, 354] on span "Configuration" at bounding box center [88, 355] width 75 height 17
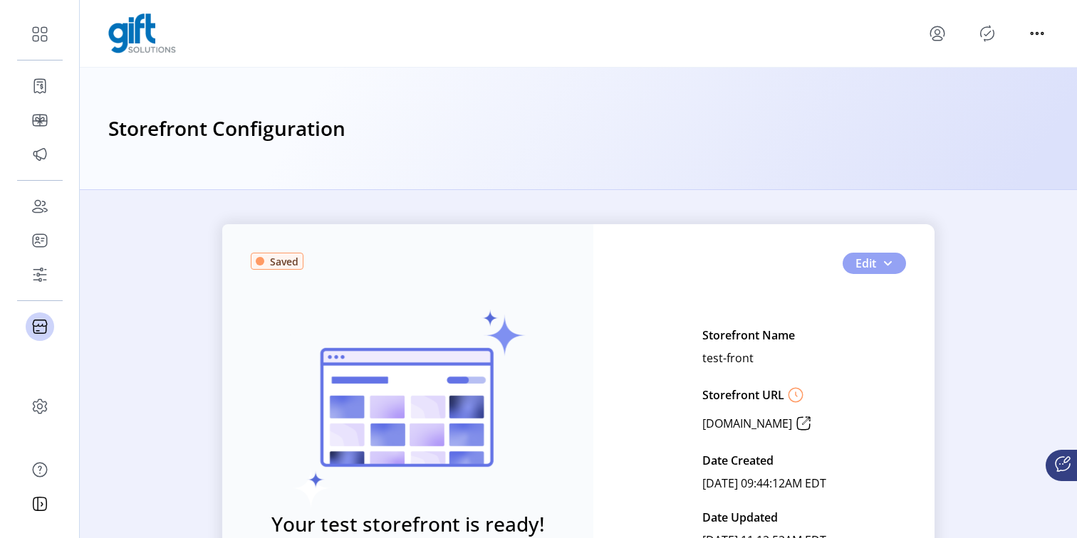
click at [875, 266] on button "Edit" at bounding box center [873, 263] width 63 height 21
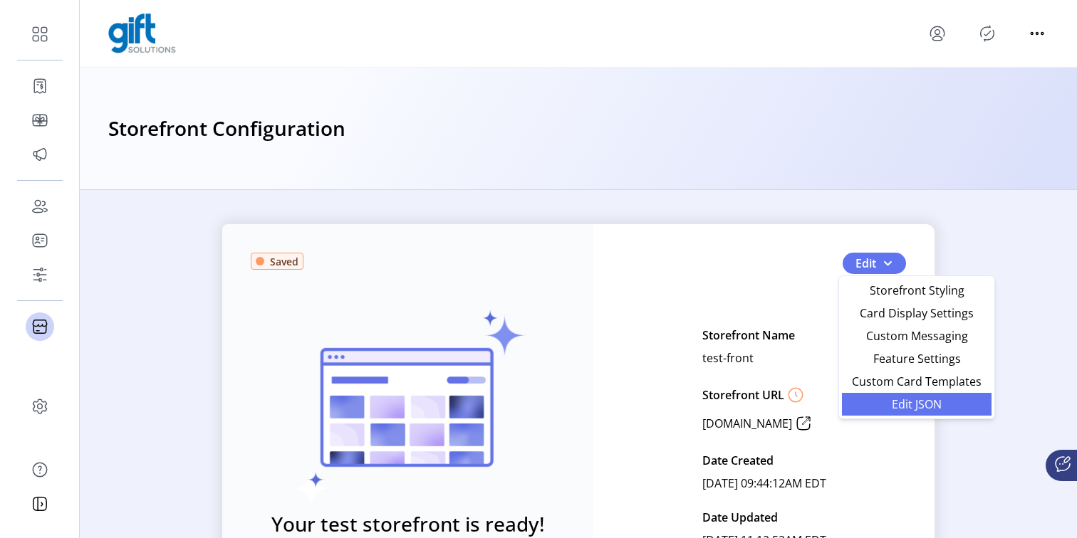
click at [900, 410] on span "Edit JSON" at bounding box center [916, 404] width 132 height 11
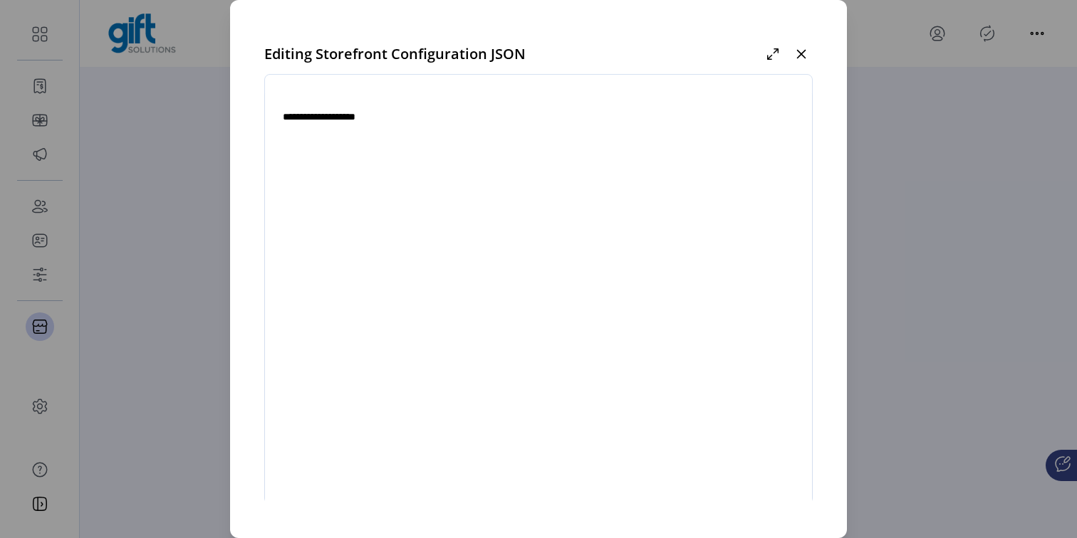
type textarea "**********"
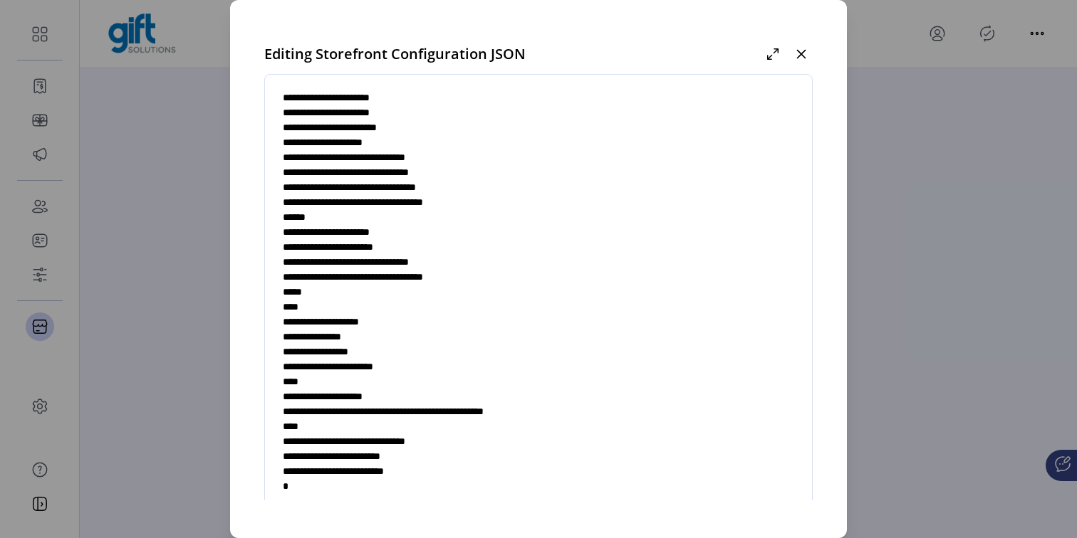
scroll to position [78, 0]
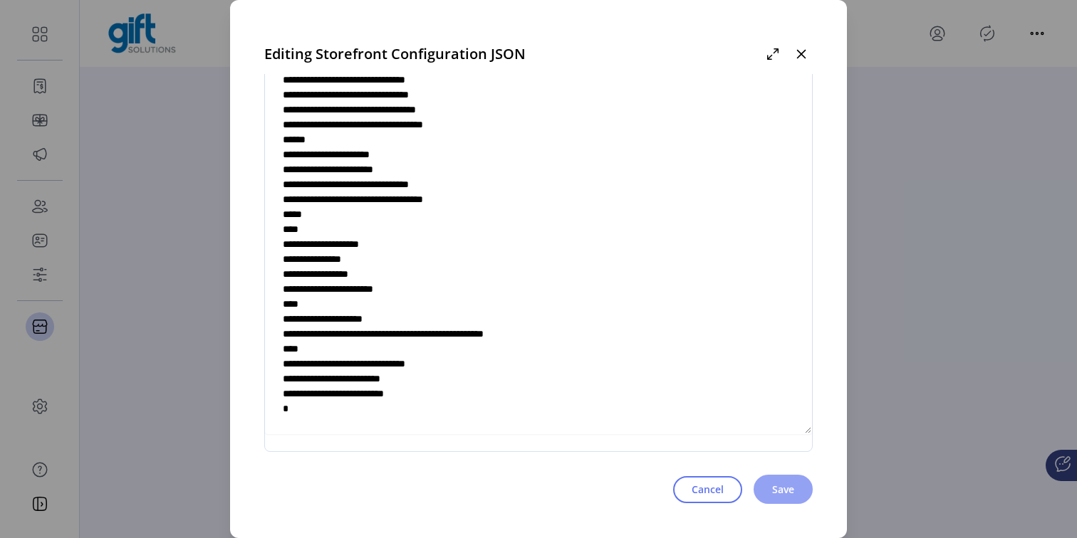
click at [773, 496] on span "Save" at bounding box center [783, 489] width 22 height 15
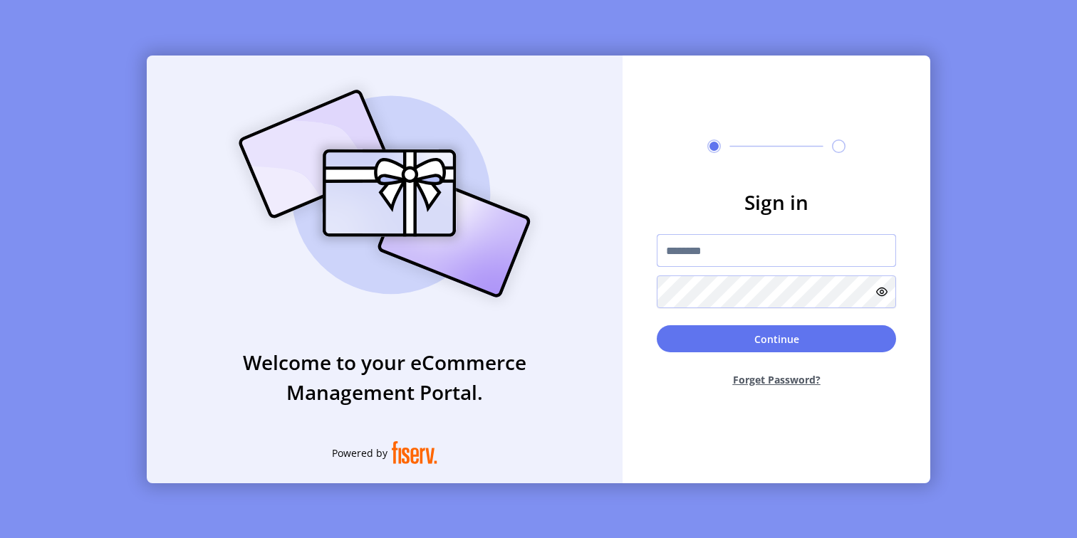
click at [723, 261] on input "text" at bounding box center [775, 250] width 239 height 33
type input "**********"
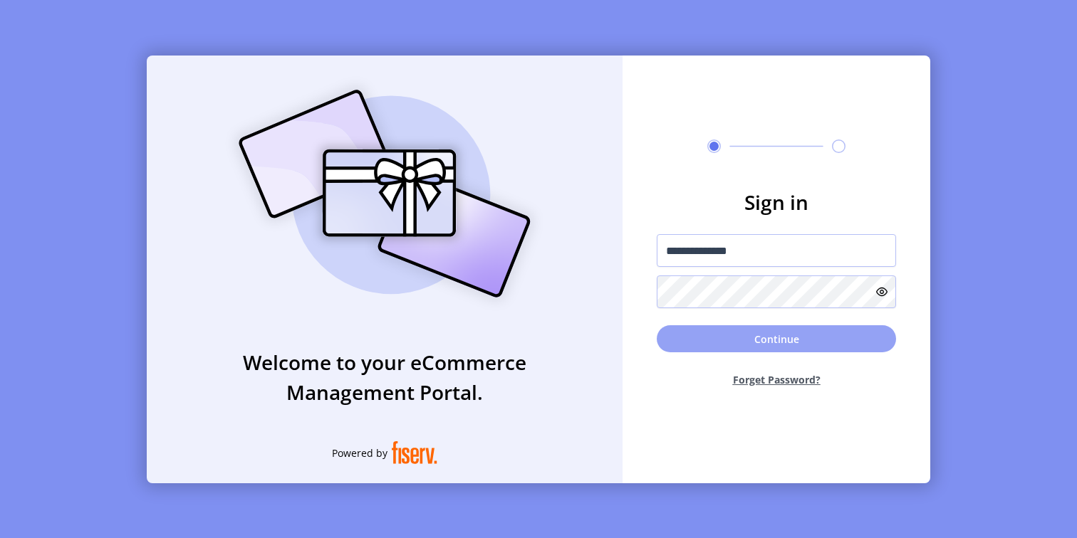
click at [694, 349] on button "Continue" at bounding box center [775, 338] width 239 height 27
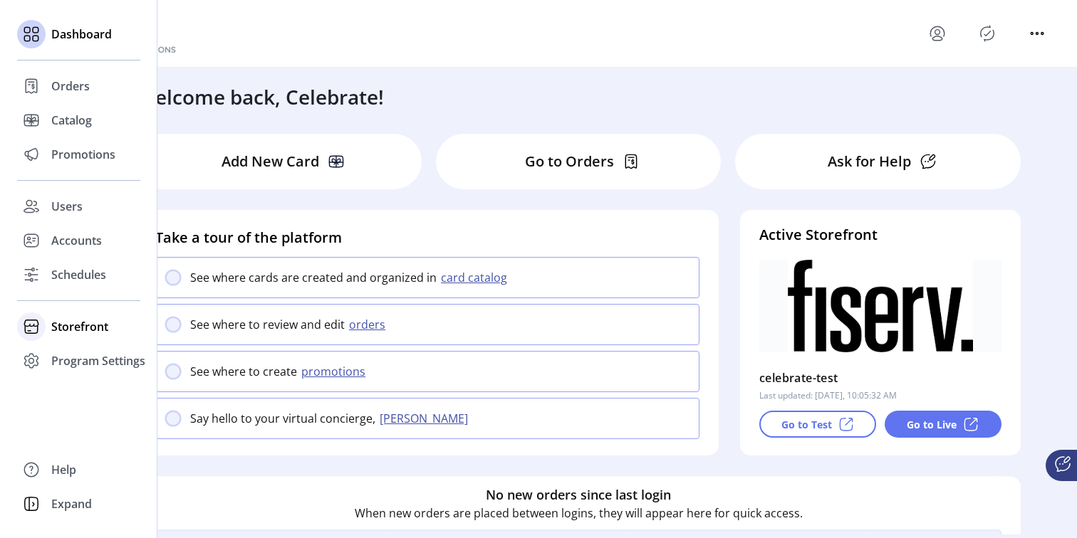
click at [81, 326] on span "Storefront" at bounding box center [79, 326] width 57 height 17
click at [95, 360] on span "Configuration" at bounding box center [88, 355] width 75 height 17
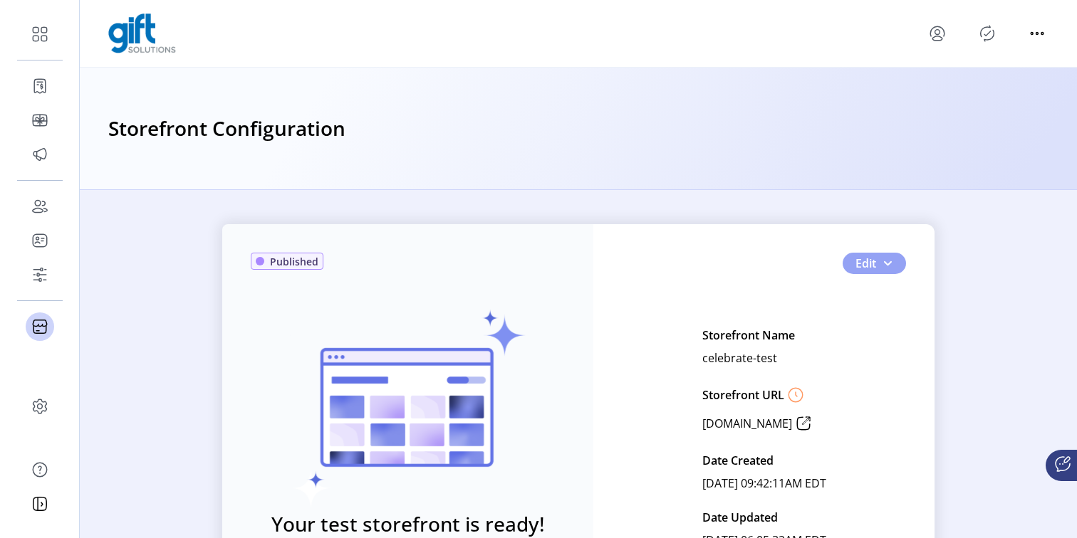
click at [883, 261] on span "button" at bounding box center [886, 263] width 11 height 11
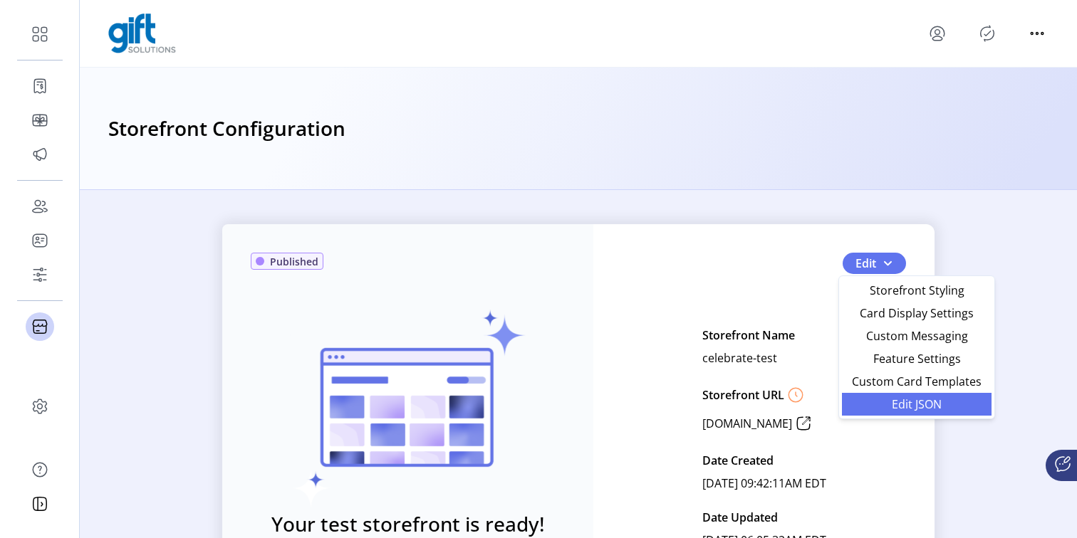
click at [891, 406] on span "Edit JSON" at bounding box center [916, 404] width 132 height 11
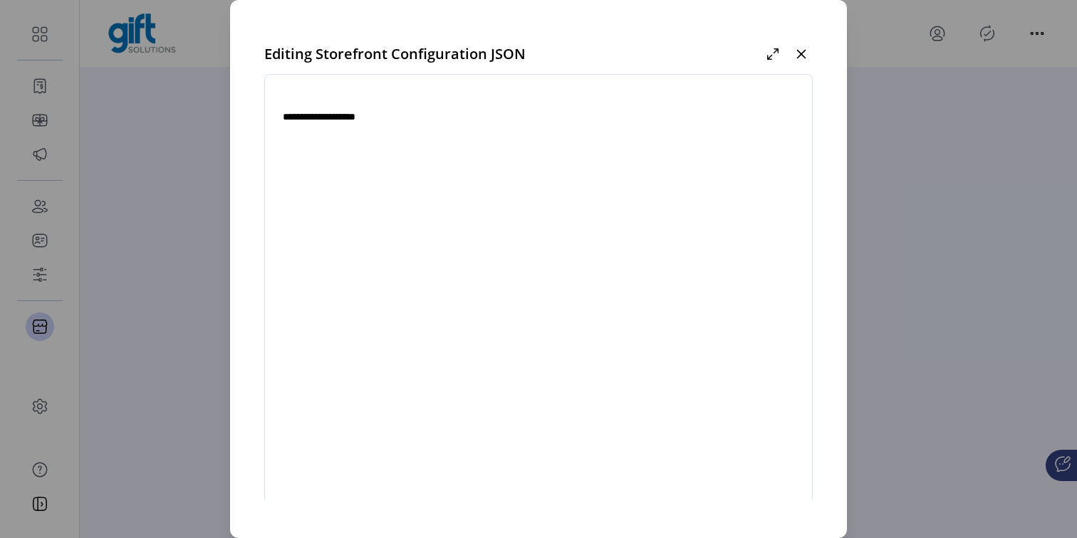
type textarea "**********"
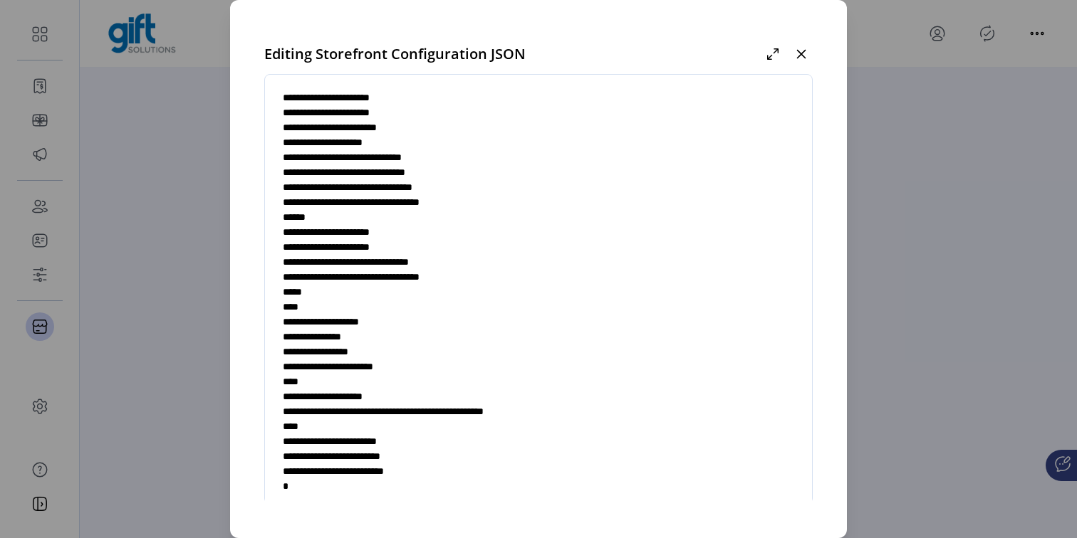
scroll to position [78, 0]
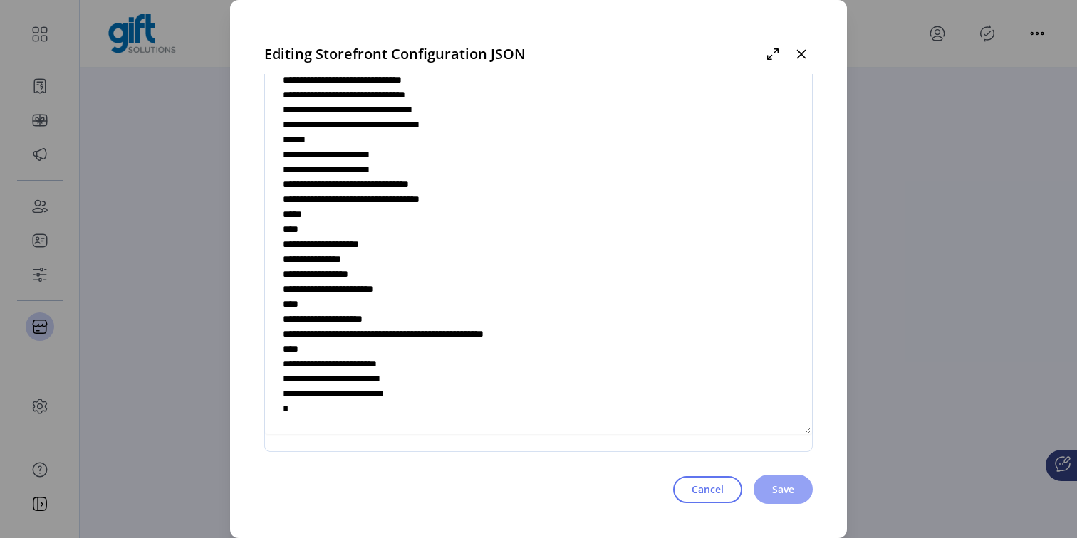
click at [772, 495] on span "Save" at bounding box center [783, 489] width 22 height 15
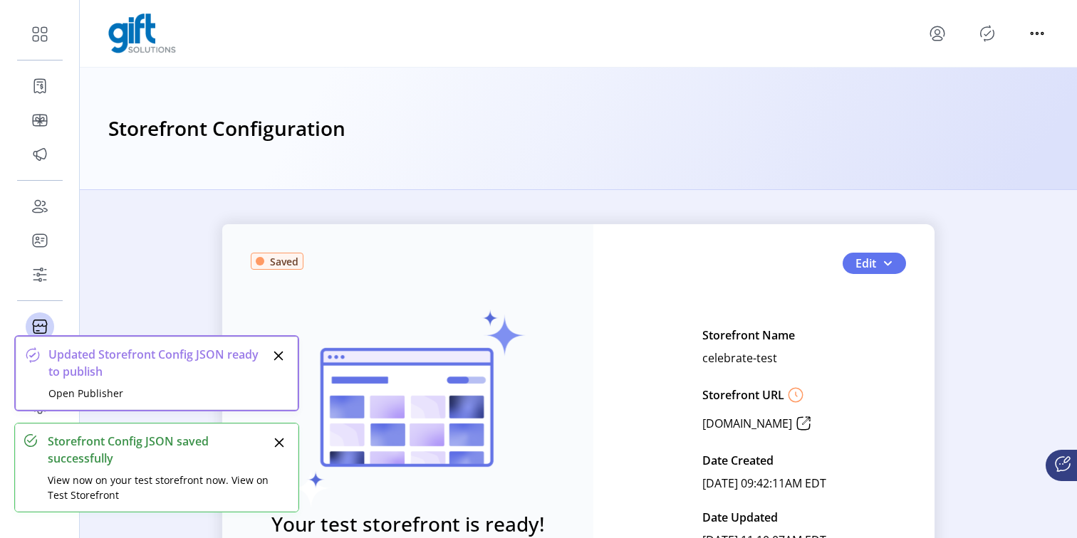
click at [282, 442] on icon "Close" at bounding box center [278, 442] width 11 height 11
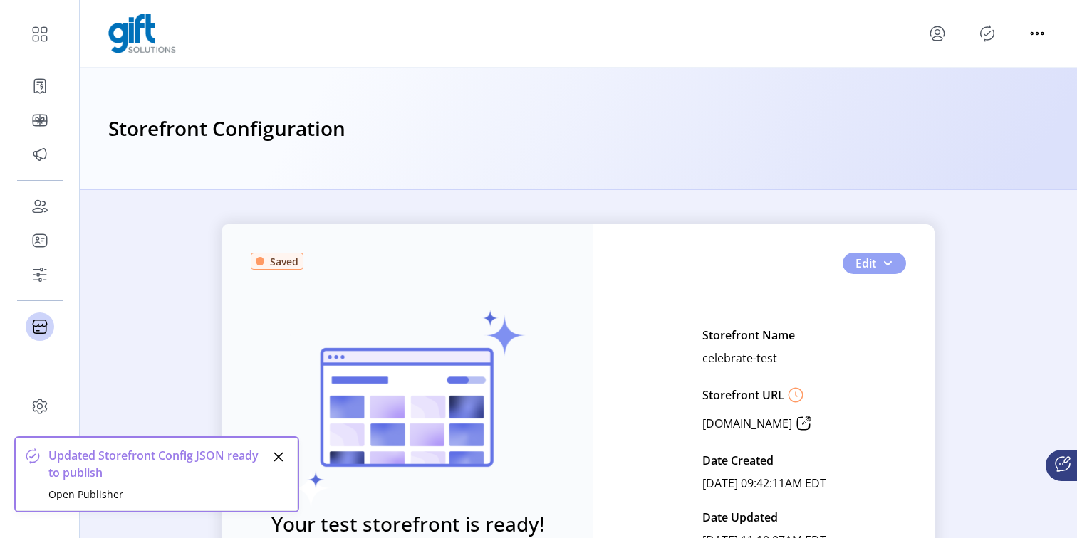
click at [877, 271] on button "Edit" at bounding box center [873, 263] width 63 height 21
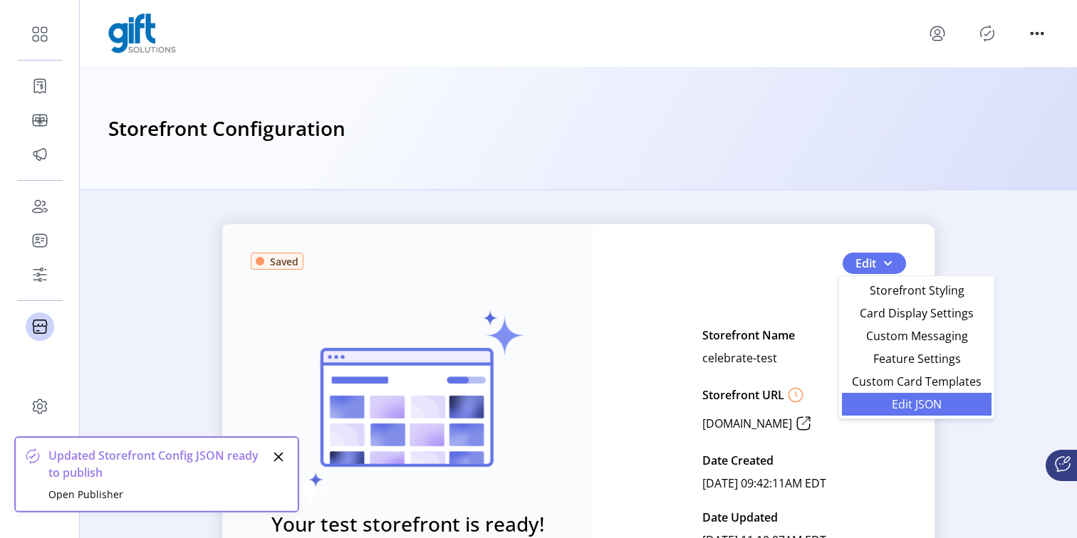
click at [910, 402] on span "Edit JSON" at bounding box center [916, 404] width 132 height 11
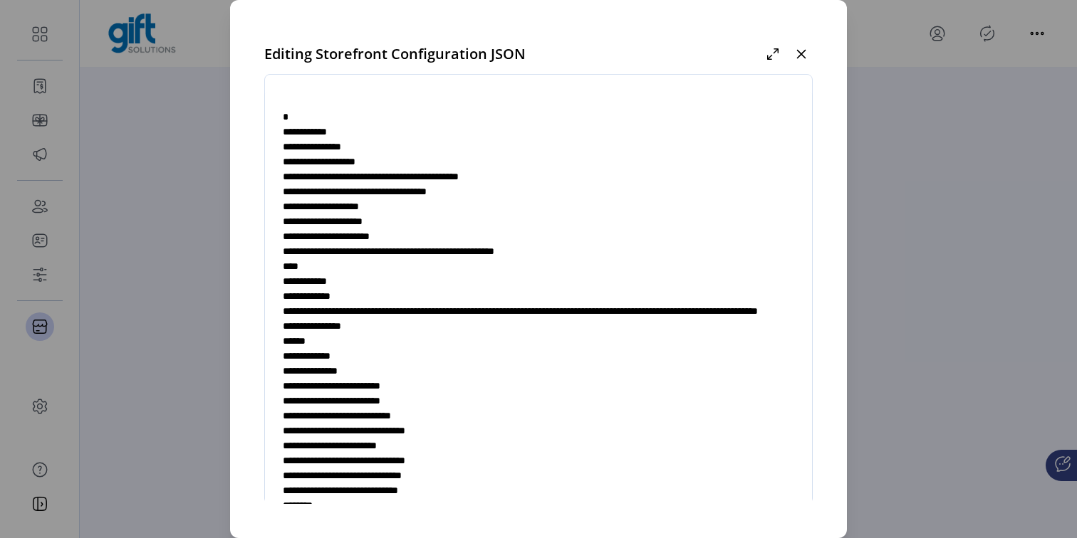
click at [379, 124] on textarea at bounding box center [538, 302] width 547 height 420
click at [365, 132] on textarea at bounding box center [538, 302] width 547 height 420
click at [371, 133] on textarea at bounding box center [538, 302] width 547 height 420
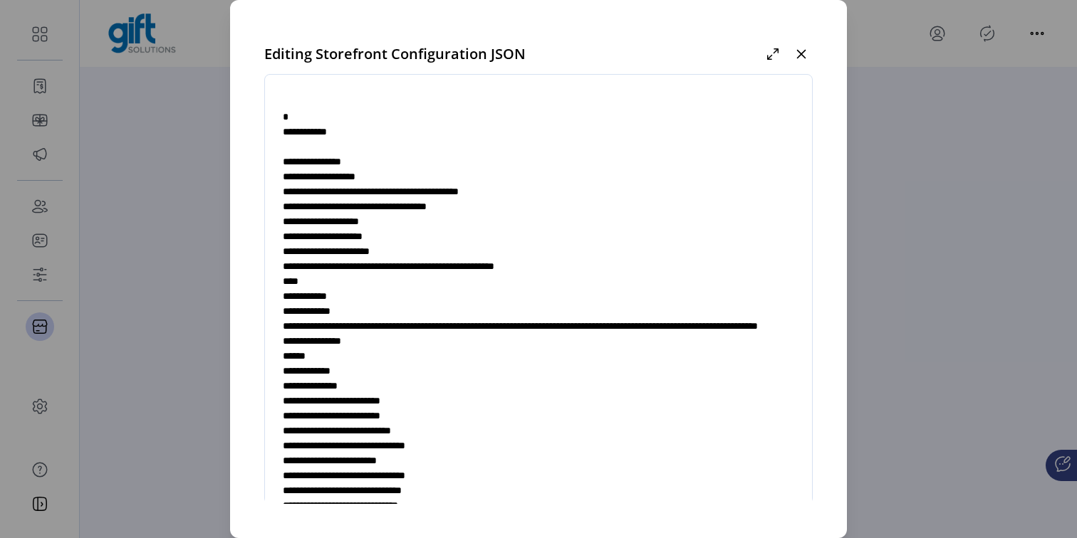
paste textarea "**********"
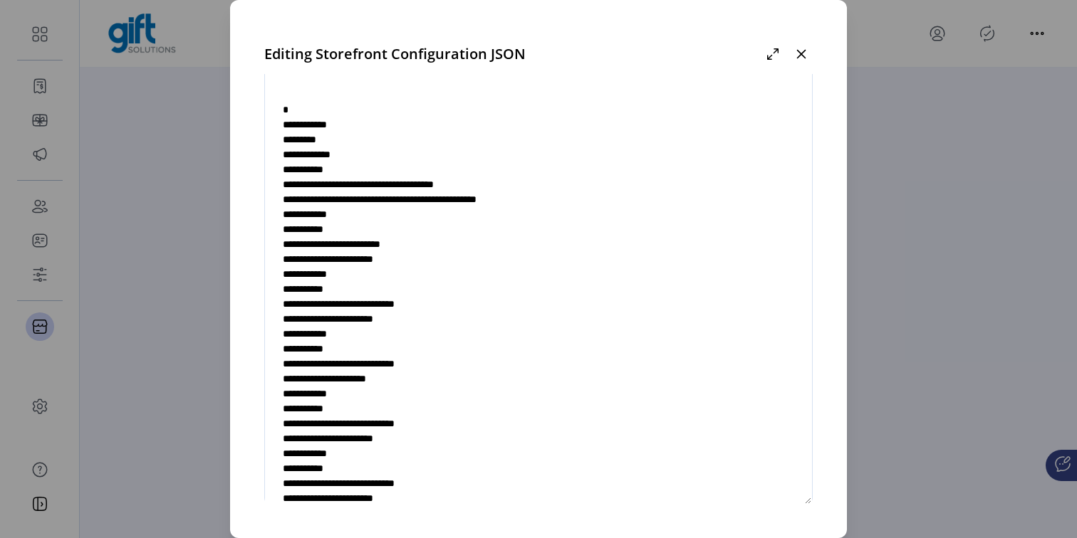
click at [366, 124] on textarea at bounding box center [538, 295] width 547 height 420
click at [278, 139] on textarea at bounding box center [538, 295] width 547 height 420
type textarea "**********"
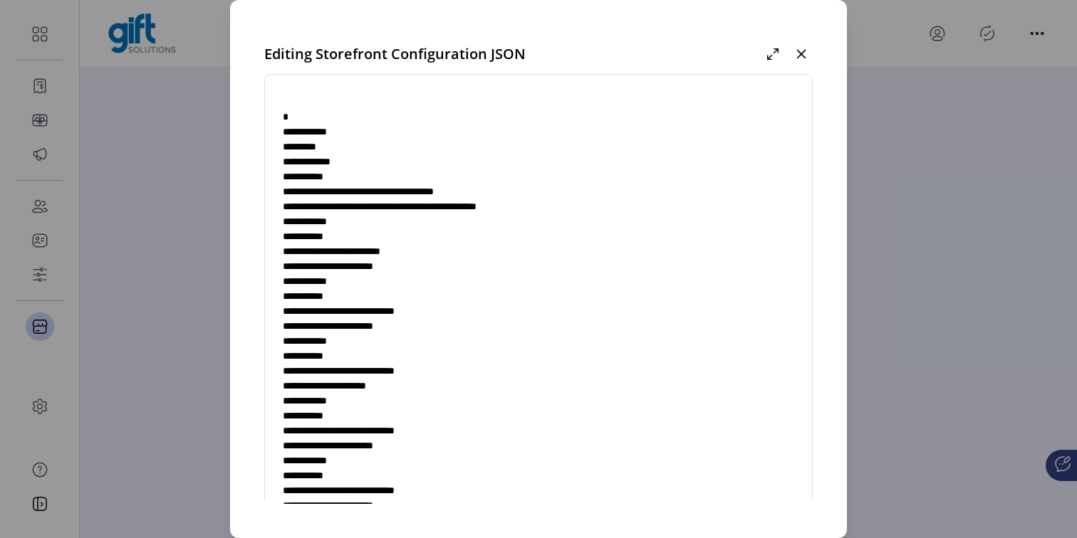
click at [277, 147] on textarea at bounding box center [538, 302] width 547 height 420
type textarea "**********"
click at [806, 51] on icon "button" at bounding box center [801, 54] width 9 height 9
